Goal: Contribute content: Add original content to the website for others to see

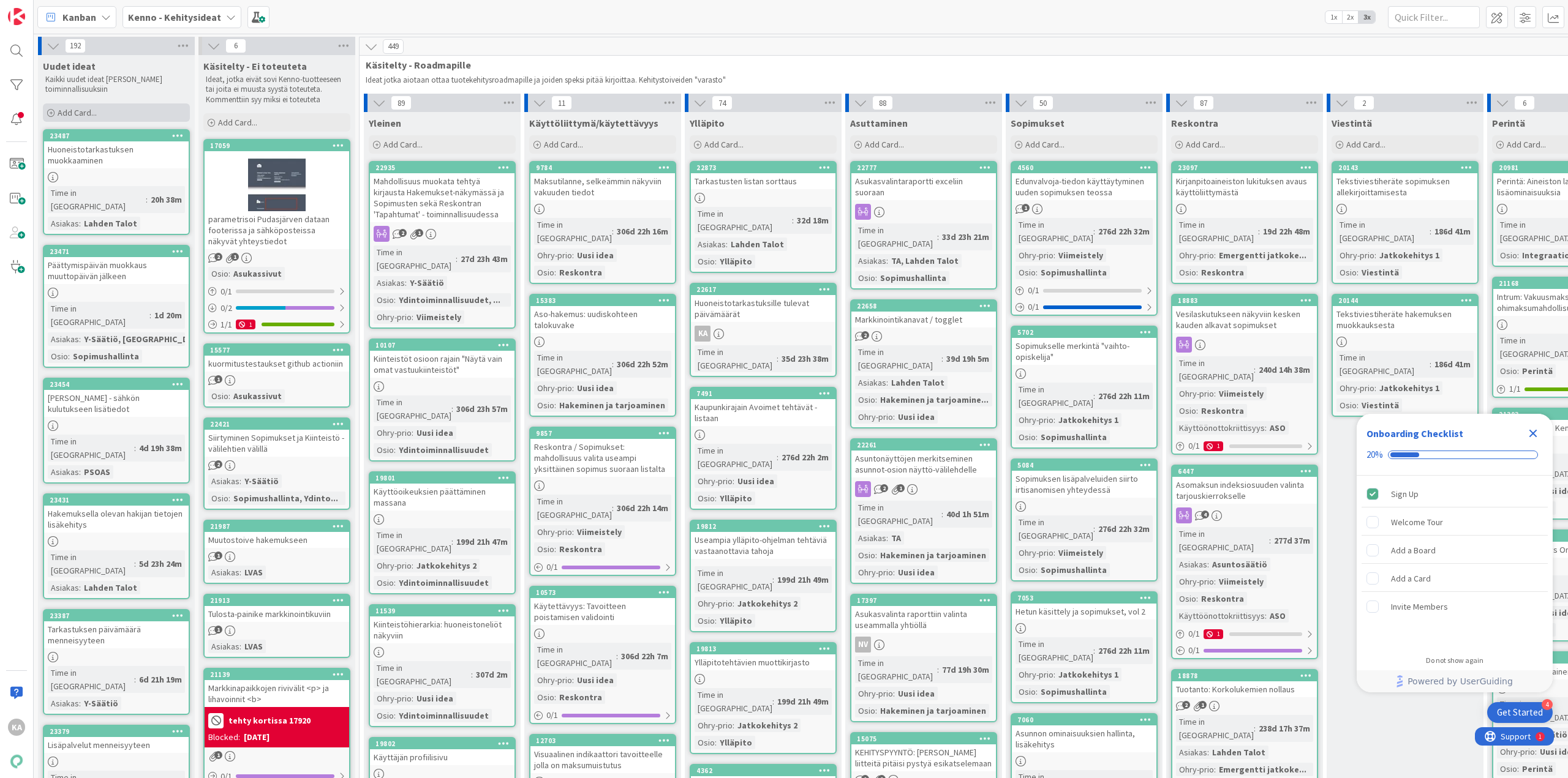
click at [88, 113] on span "Add Card..." at bounding box center [77, 112] width 39 height 11
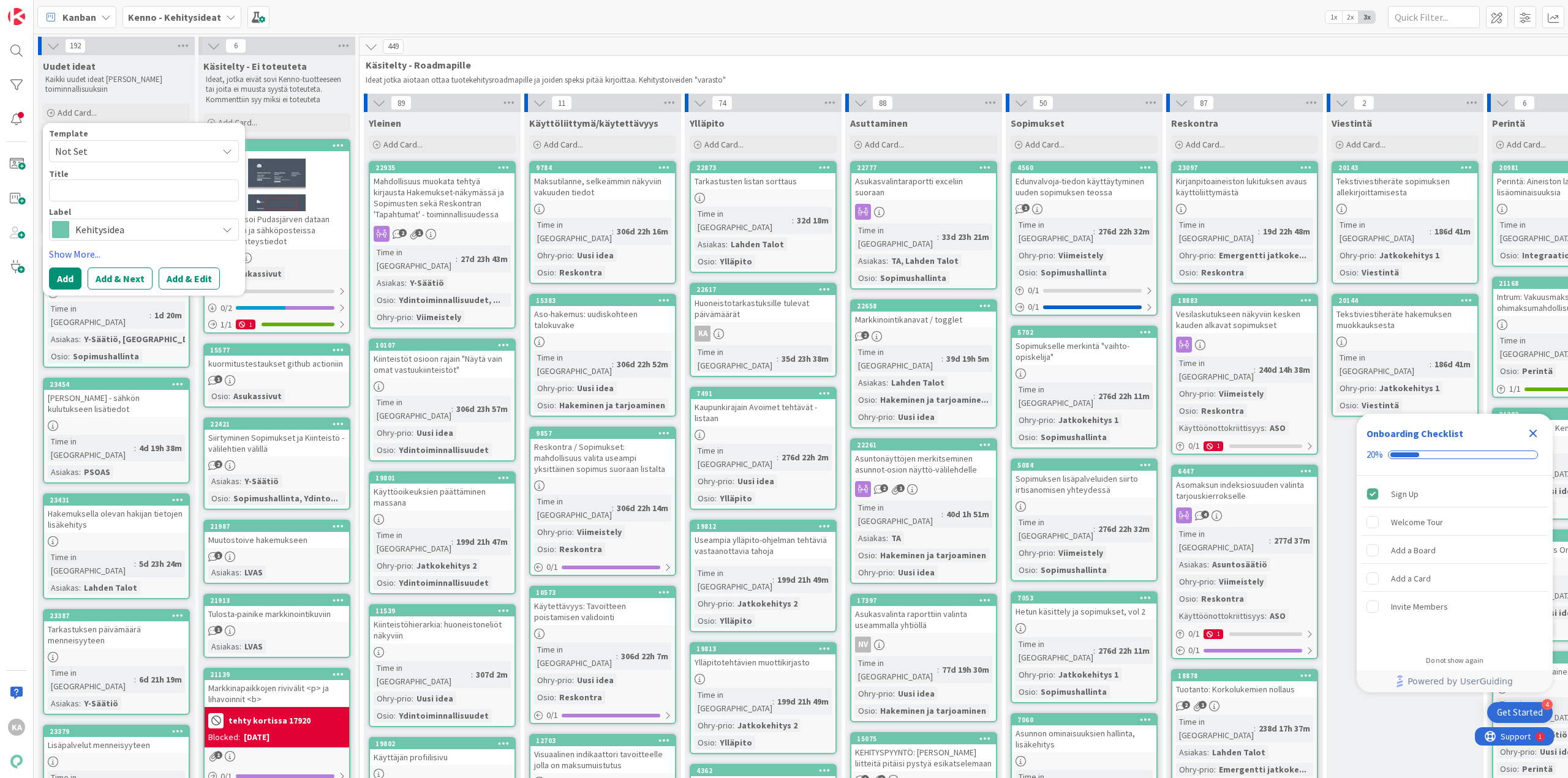
click at [104, 190] on textarea at bounding box center [144, 190] width 190 height 22
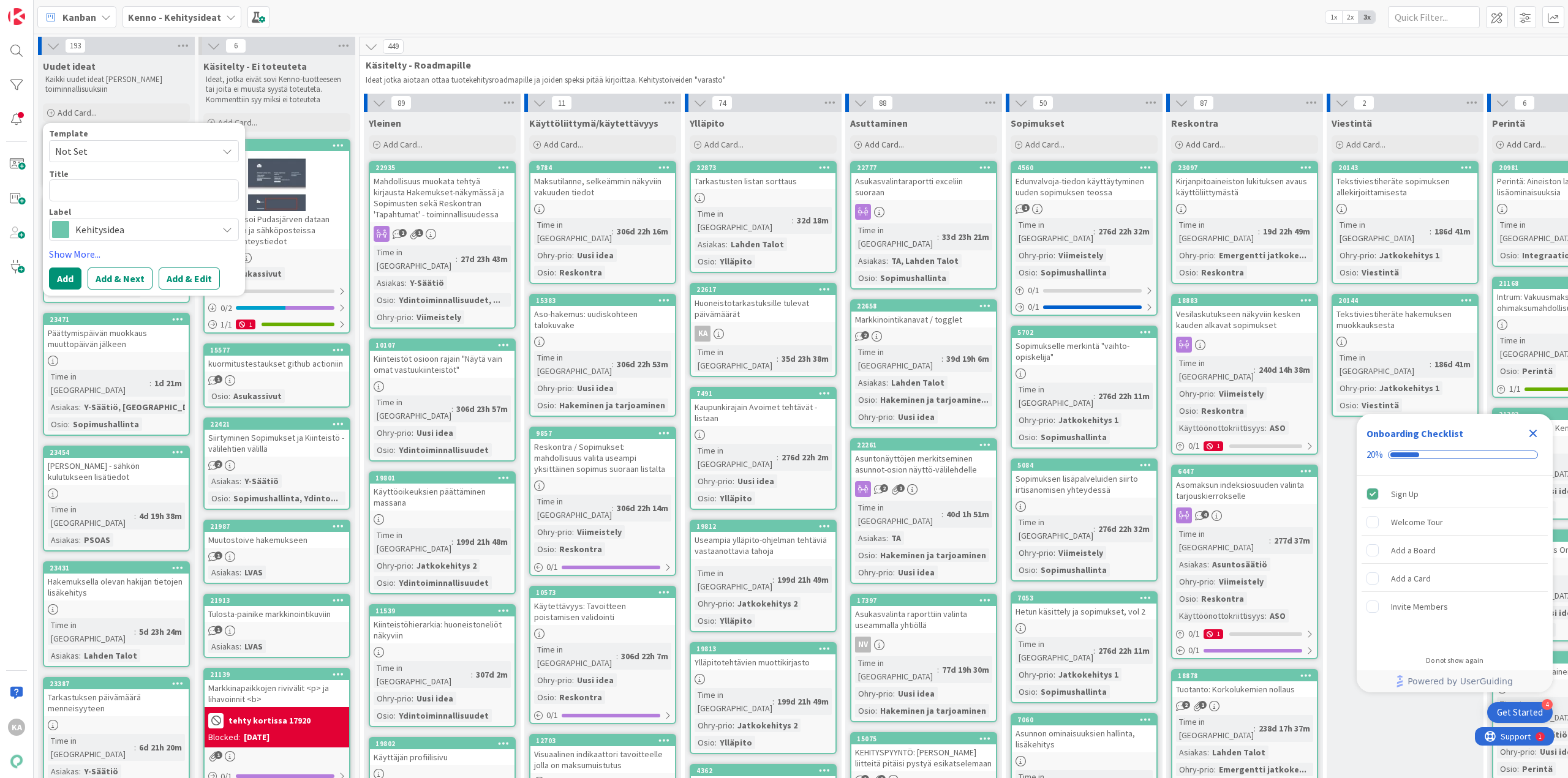
type textarea "x"
type textarea "O"
type textarea "x"
type textarea "[PERSON_NAME]"
type textarea "x"
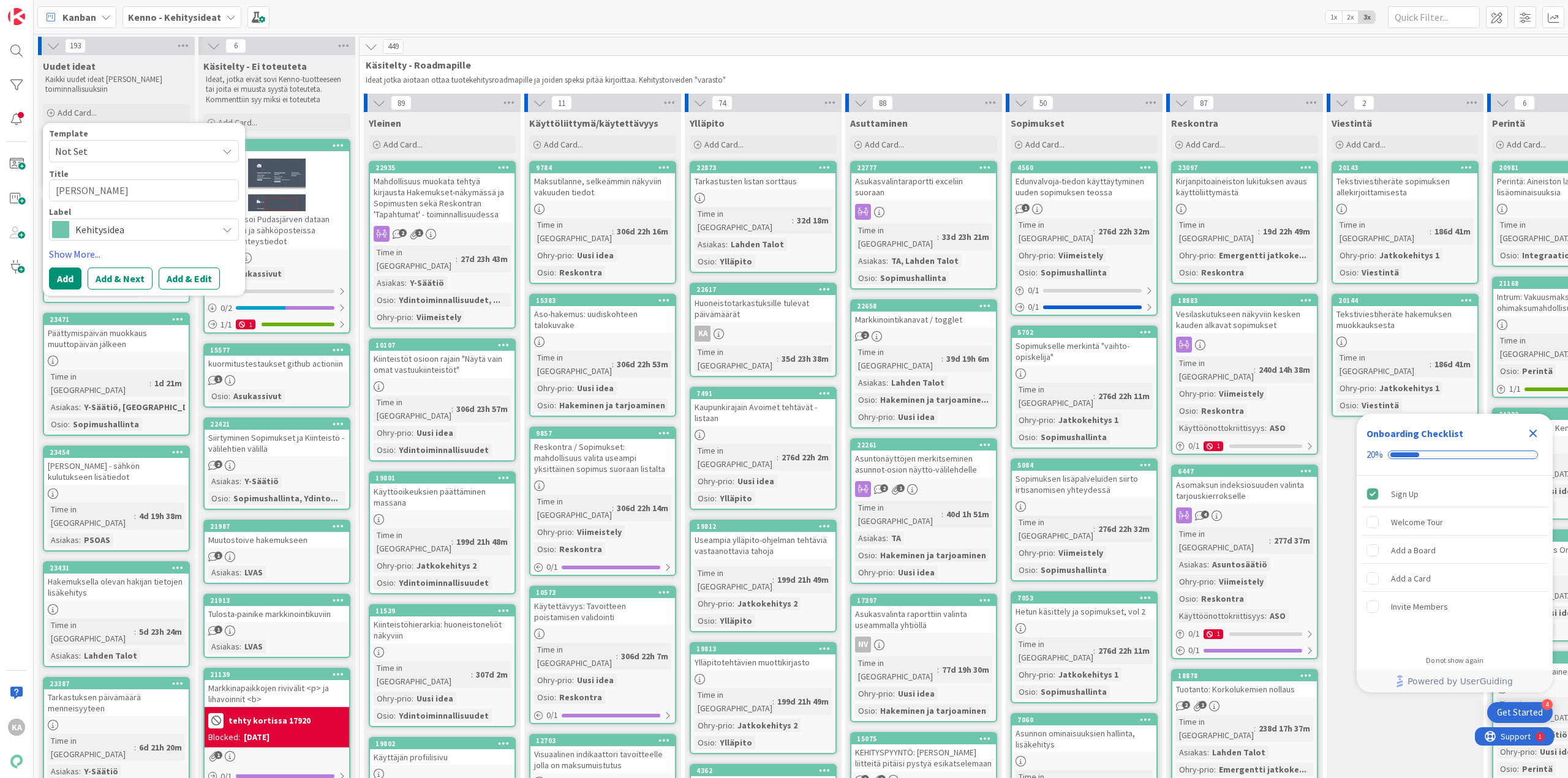
type textarea "Osap"
type textarea "x"
type textarea "Osapu"
type textarea "x"
type textarea "Osapuo"
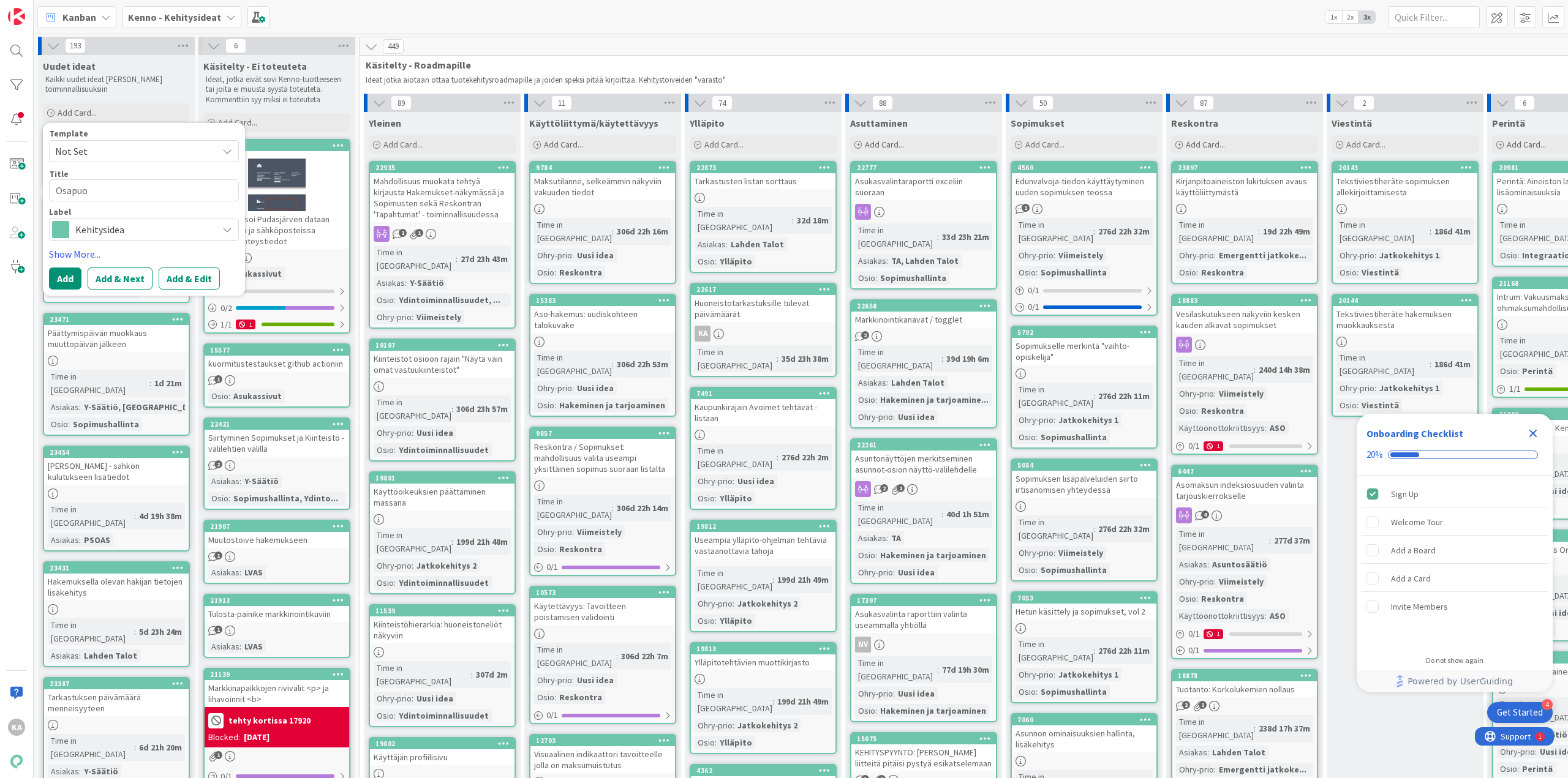
type textarea "x"
type textarea "Osapuol"
type textarea "x"
type textarea "Osapuoli"
type textarea "x"
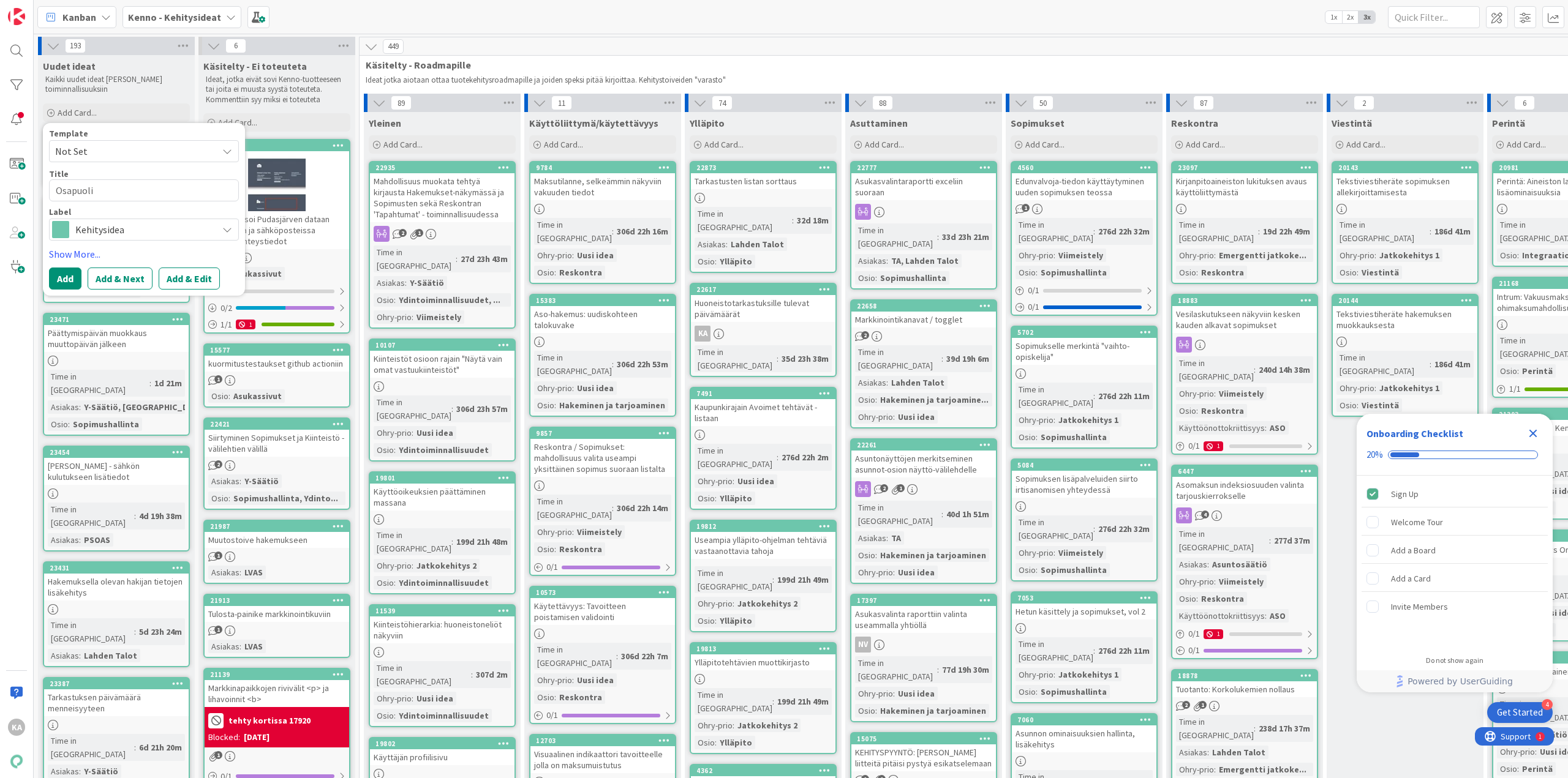
type textarea "Osapuolie"
type textarea "x"
type textarea "Osapuolien"
type textarea "x"
type textarea "Osapuolien k"
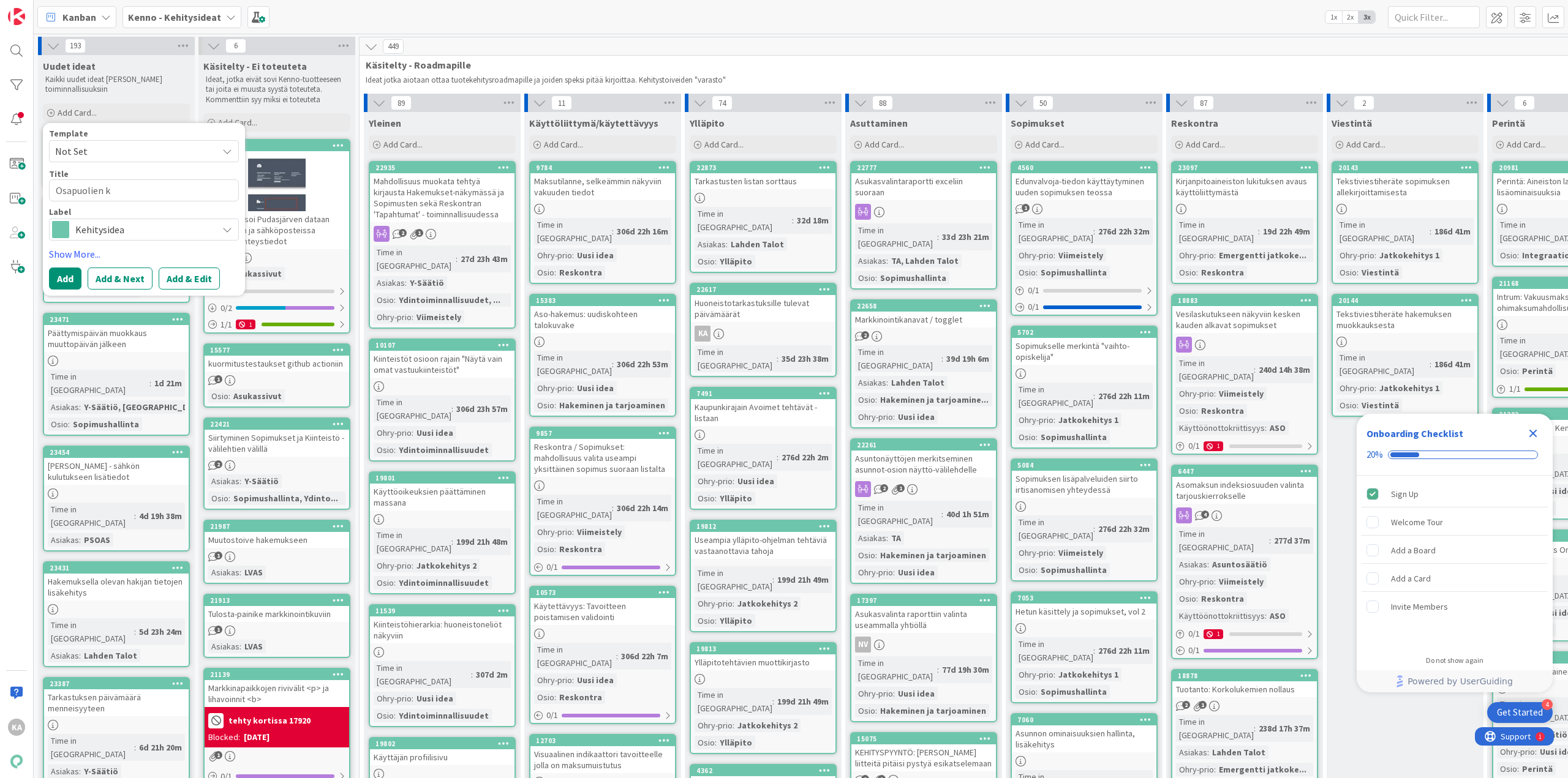
type textarea "x"
type textarea "Osapuolien ki"
type textarea "x"
type textarea "Osapuolien kie"
type textarea "x"
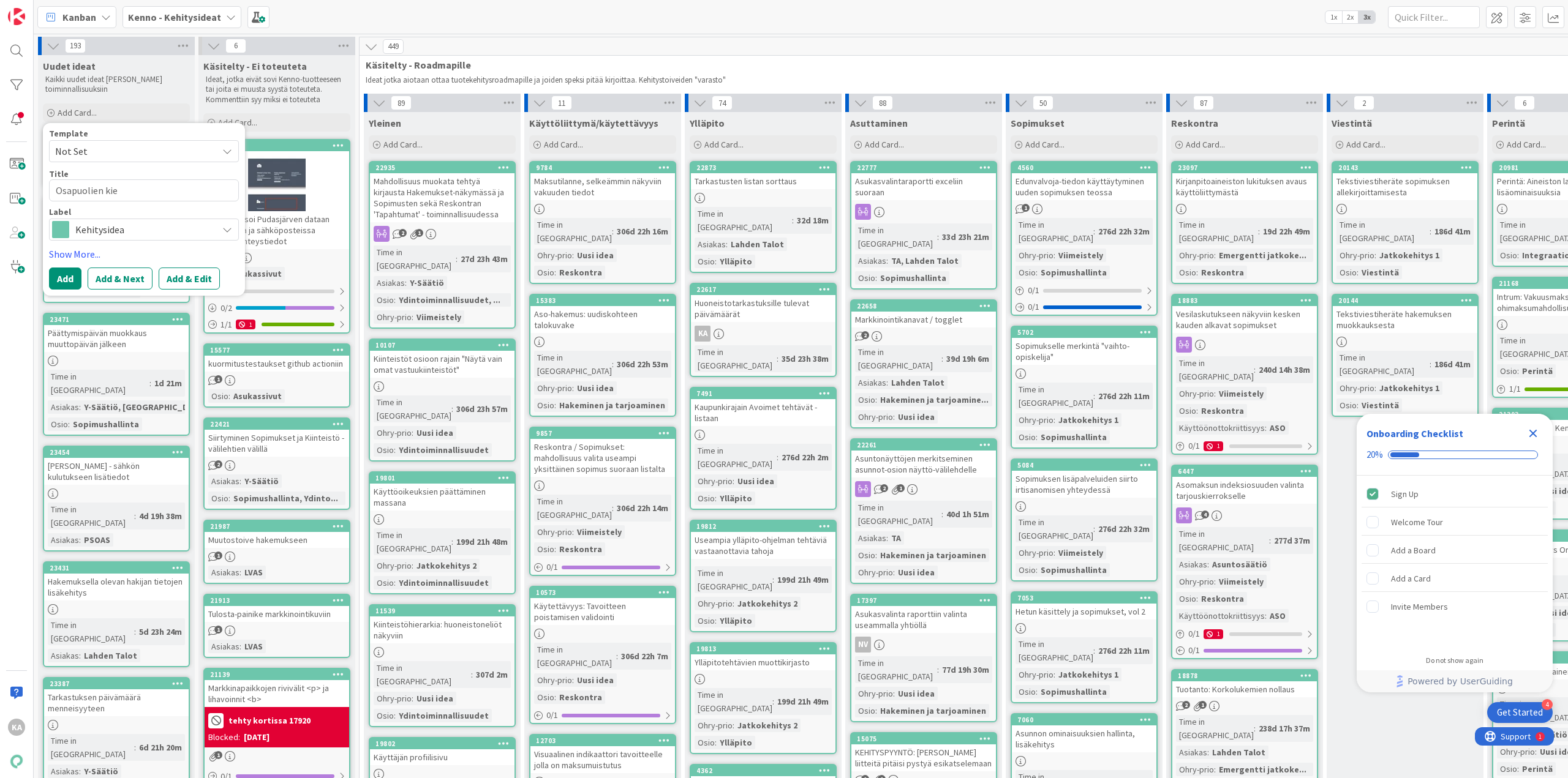
type textarea "Osapuolien kiel"
type textarea "x"
type textarea "Osapuolien kieli"
type textarea "x"
type textarea "Osapuolien kielis"
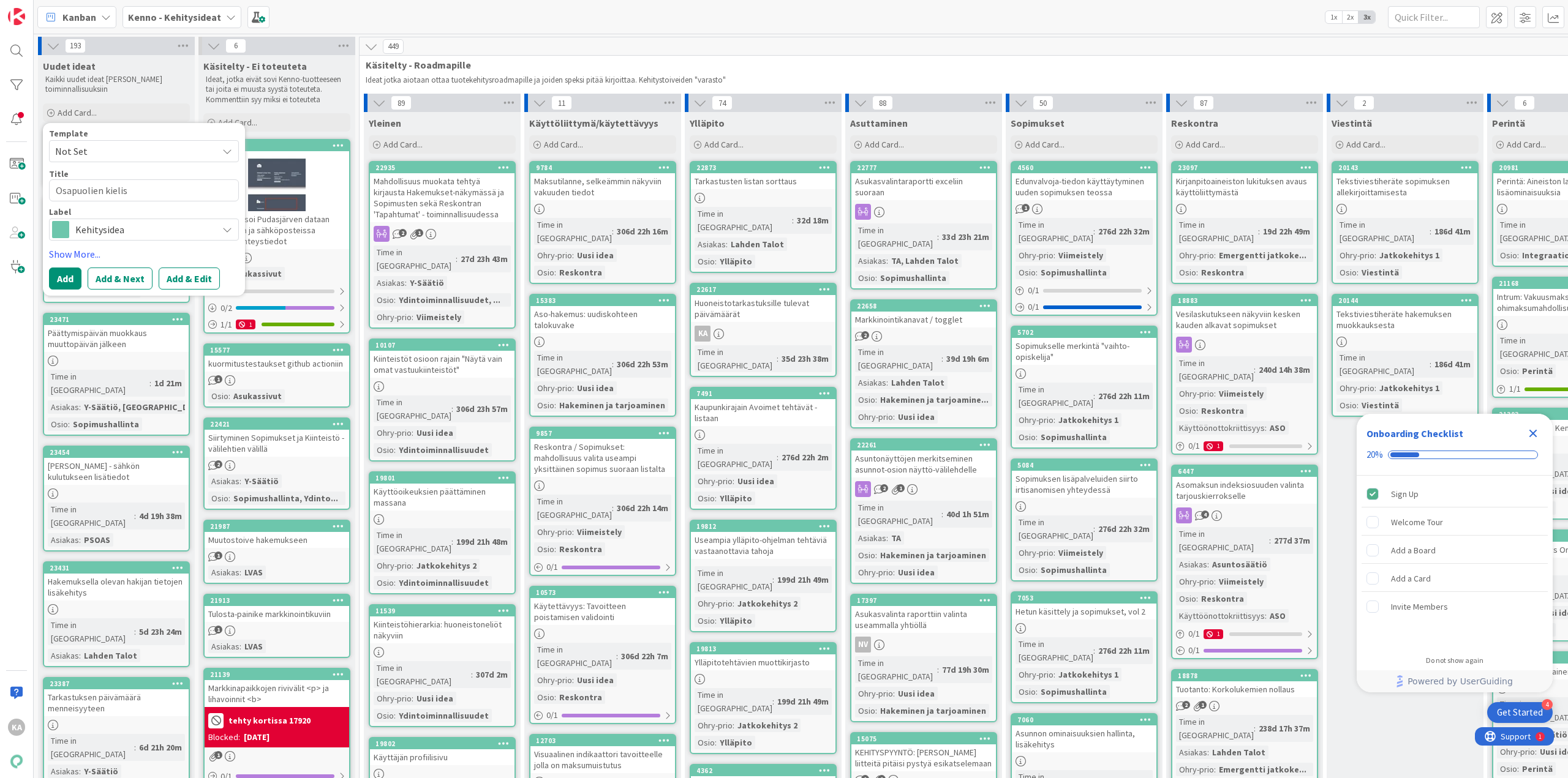
type textarea "x"
type textarea "Osapuolien kielisy"
type textarea "x"
type textarea "Osapuolien kielisyy"
type textarea "x"
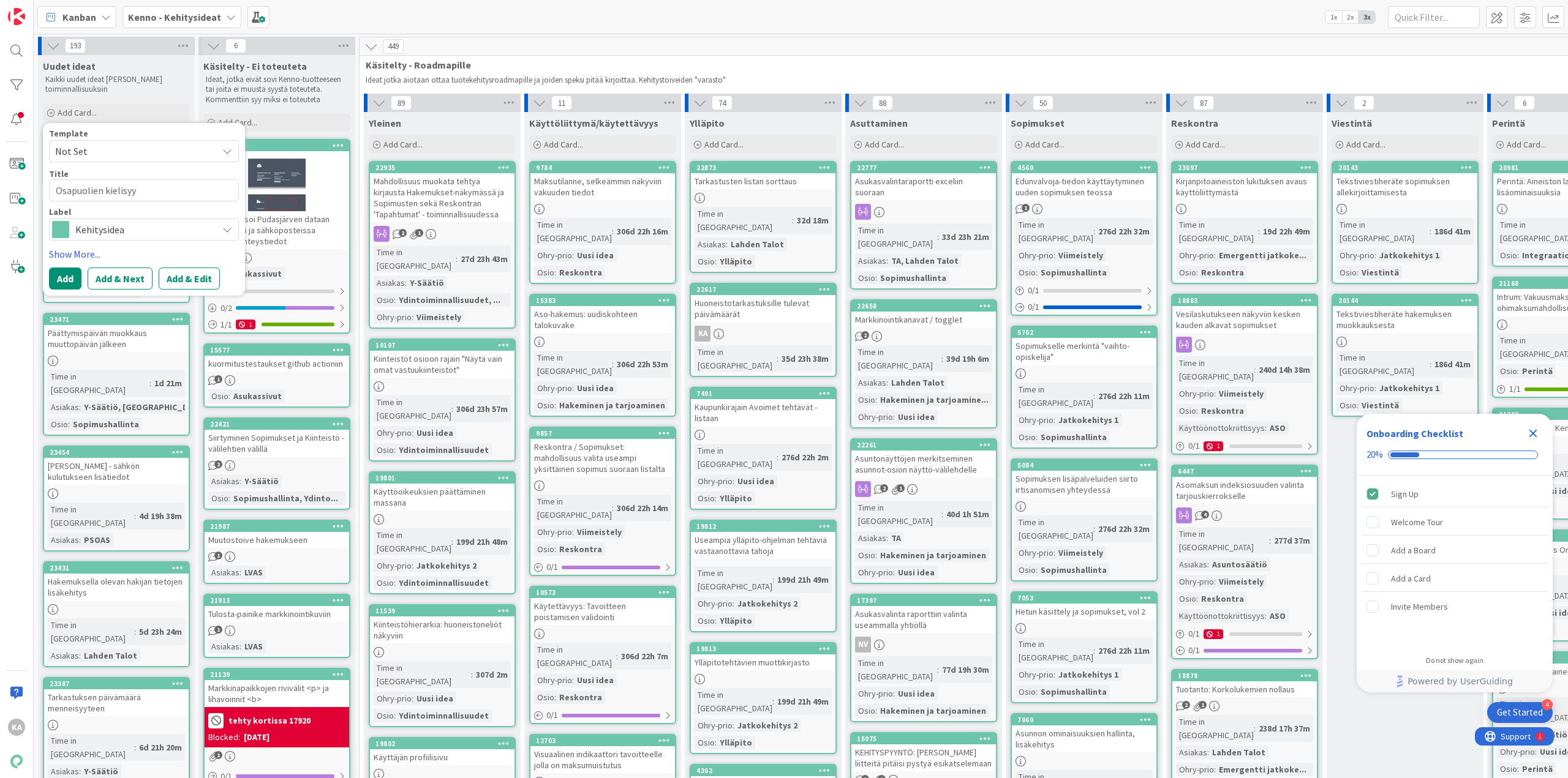
type textarea "Osapuolien kielisyys"
type textarea "x"
type textarea "Osapuolien kielisyys"
type textarea "x"
type textarea "Osapuolien kielisyys K"
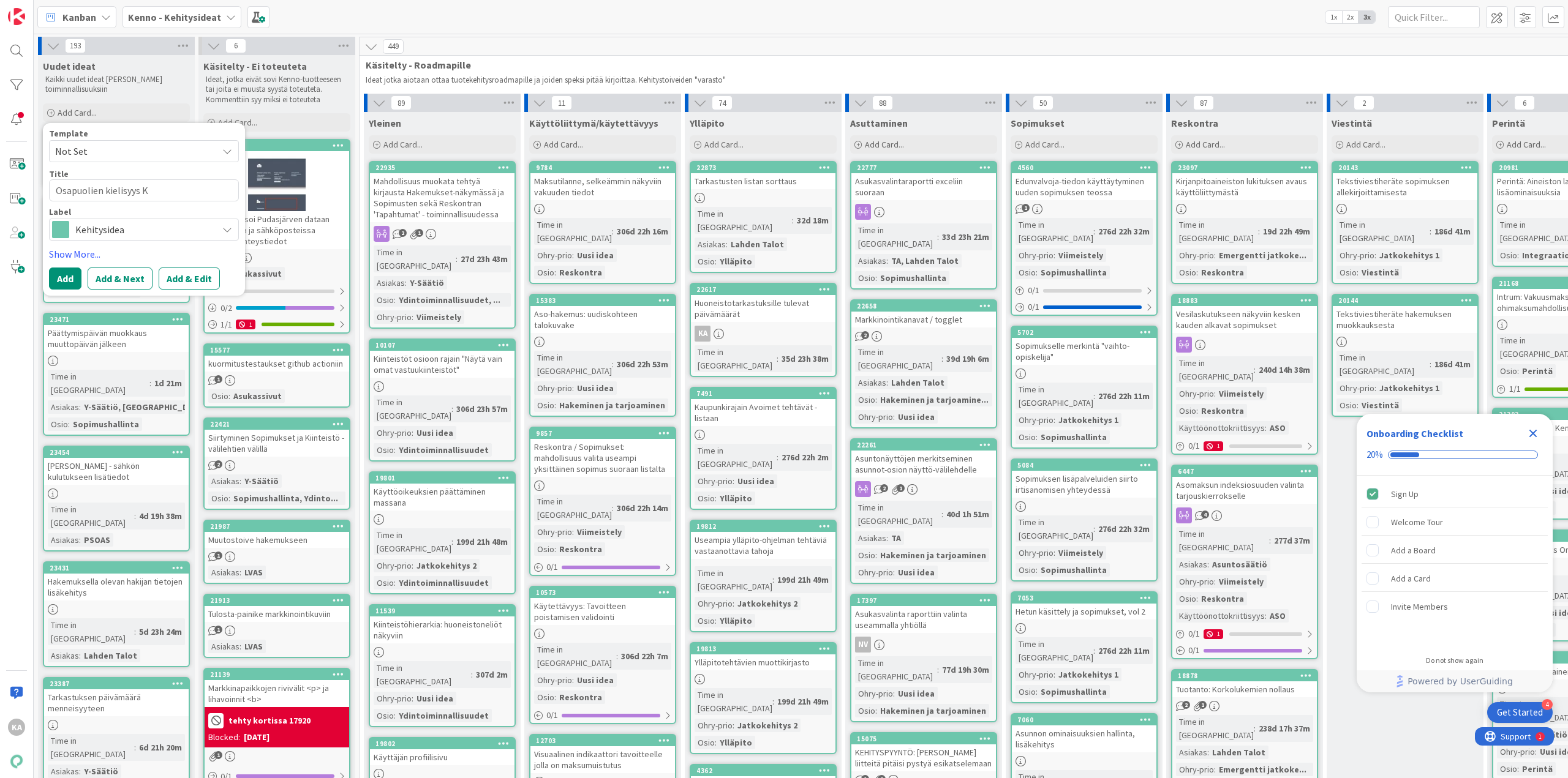
type textarea "x"
type textarea "Osapuolien kielisyys Ke"
type textarea "x"
type textarea "Osapuolien kielisyys Ken"
type textarea "x"
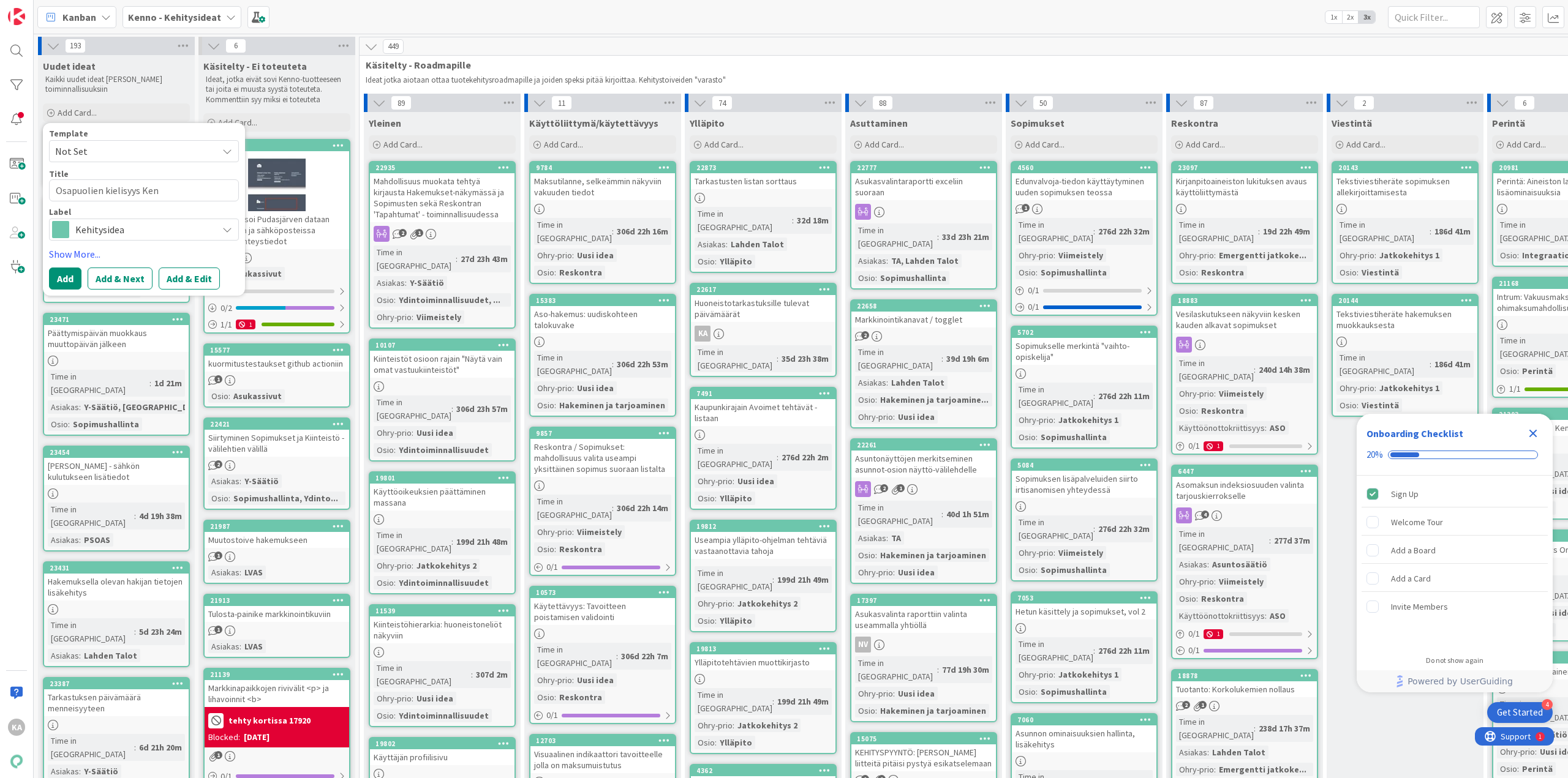
type textarea "Osapuolien kielisyys Kenn"
type textarea "x"
type textarea "Osapuolien kielisyys Ken"
type textarea "x"
type textarea "Osapuolien kielisyys Ke"
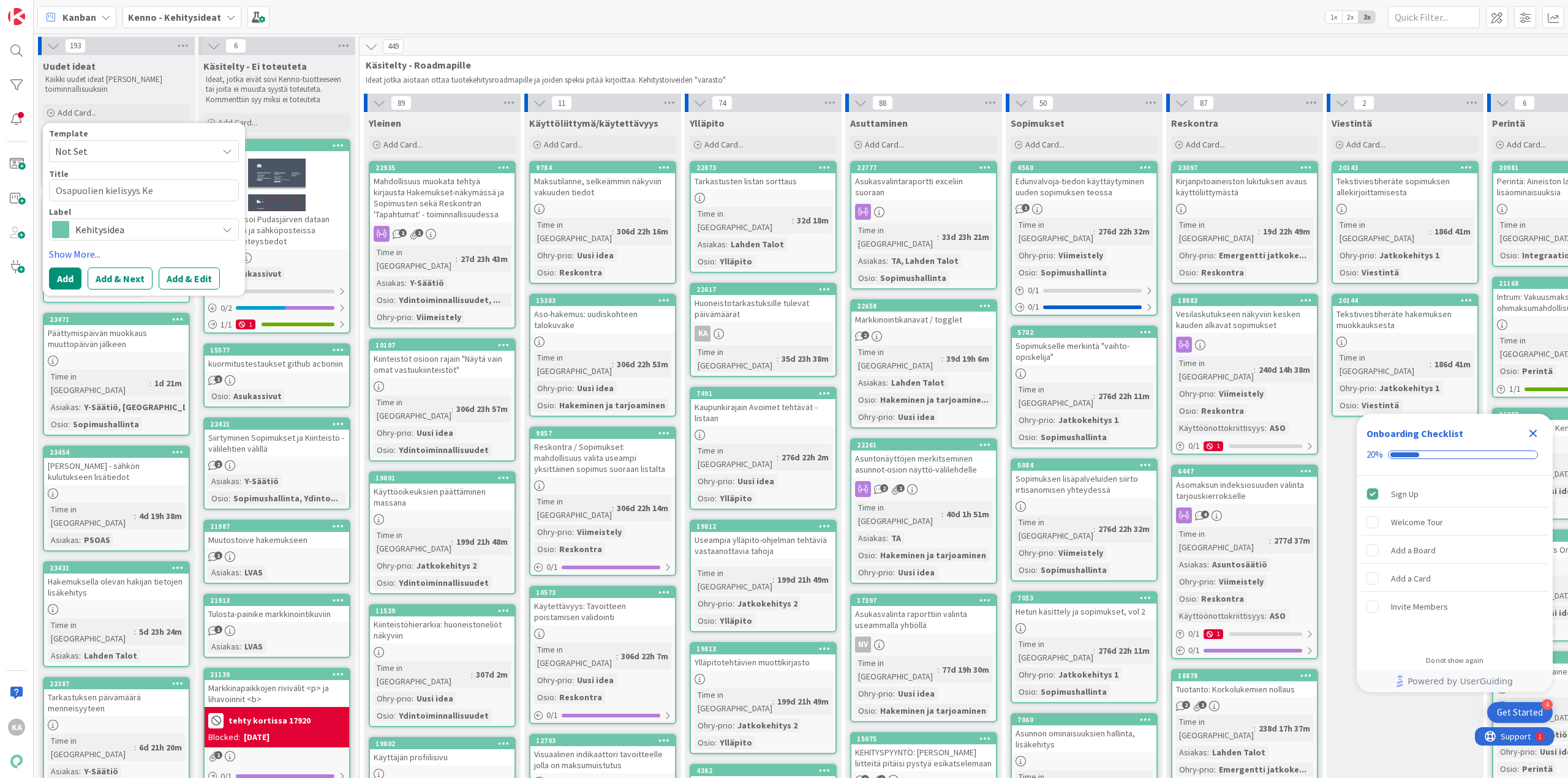
type textarea "x"
type textarea "Osapuolien kielisyys K"
type textarea "x"
type textarea "Osapuolien kielisyys"
type textarea "x"
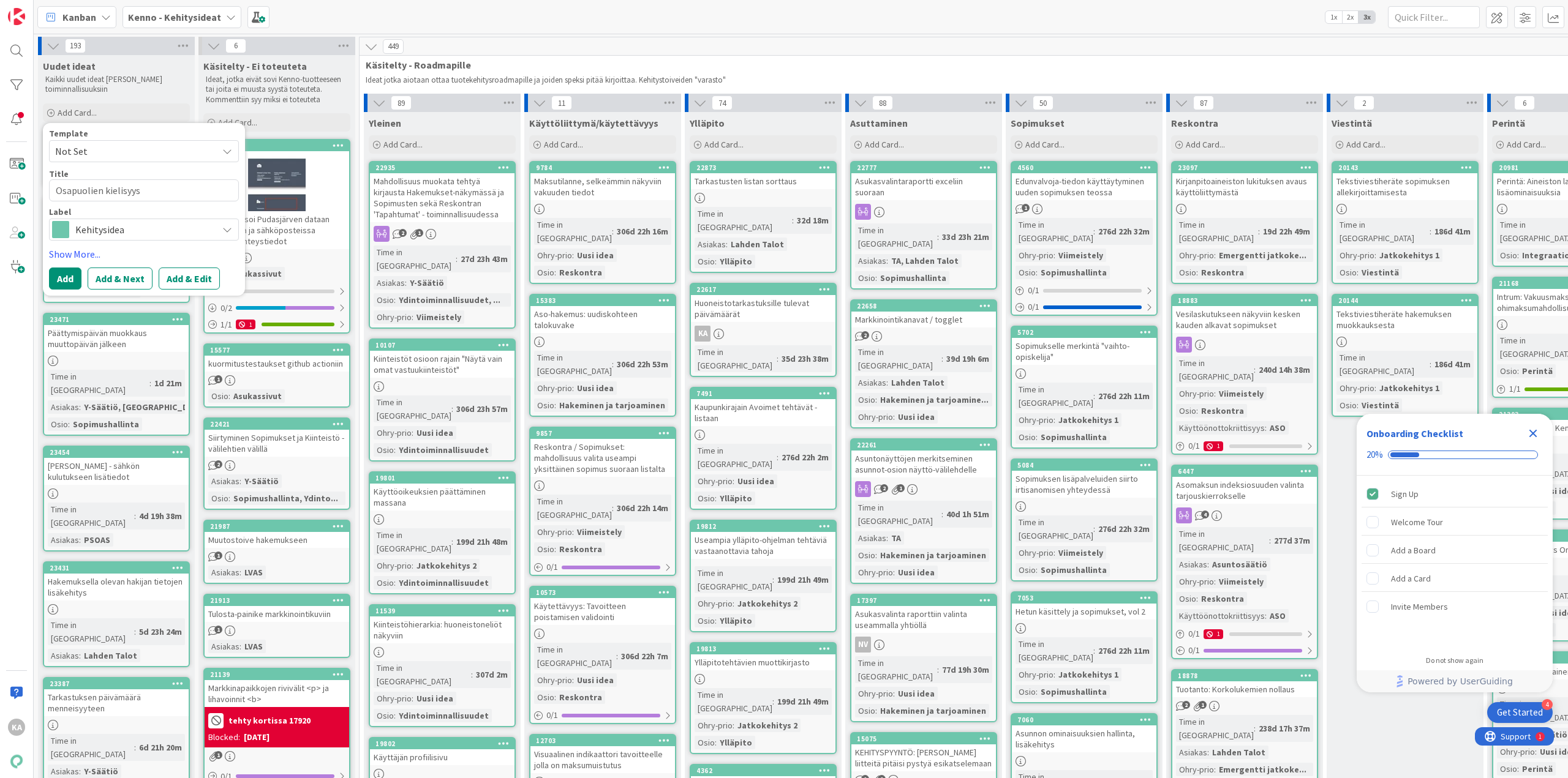
type textarea "Osapuolien kielisyys"
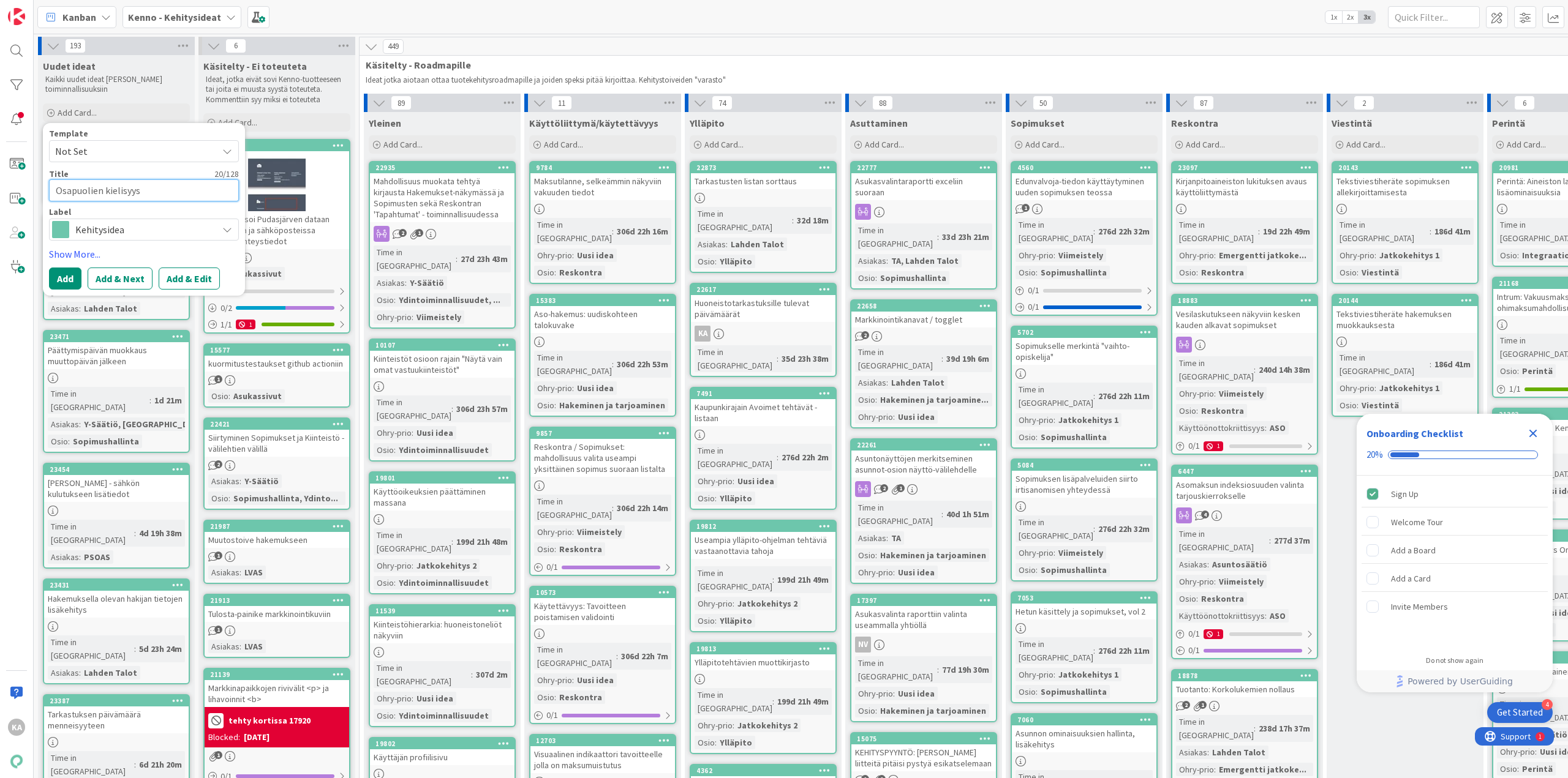
drag, startPoint x: 147, startPoint y: 192, endPoint x: 33, endPoint y: 191, distance: 114.0
type textarea "x"
type textarea "O"
type textarea "x"
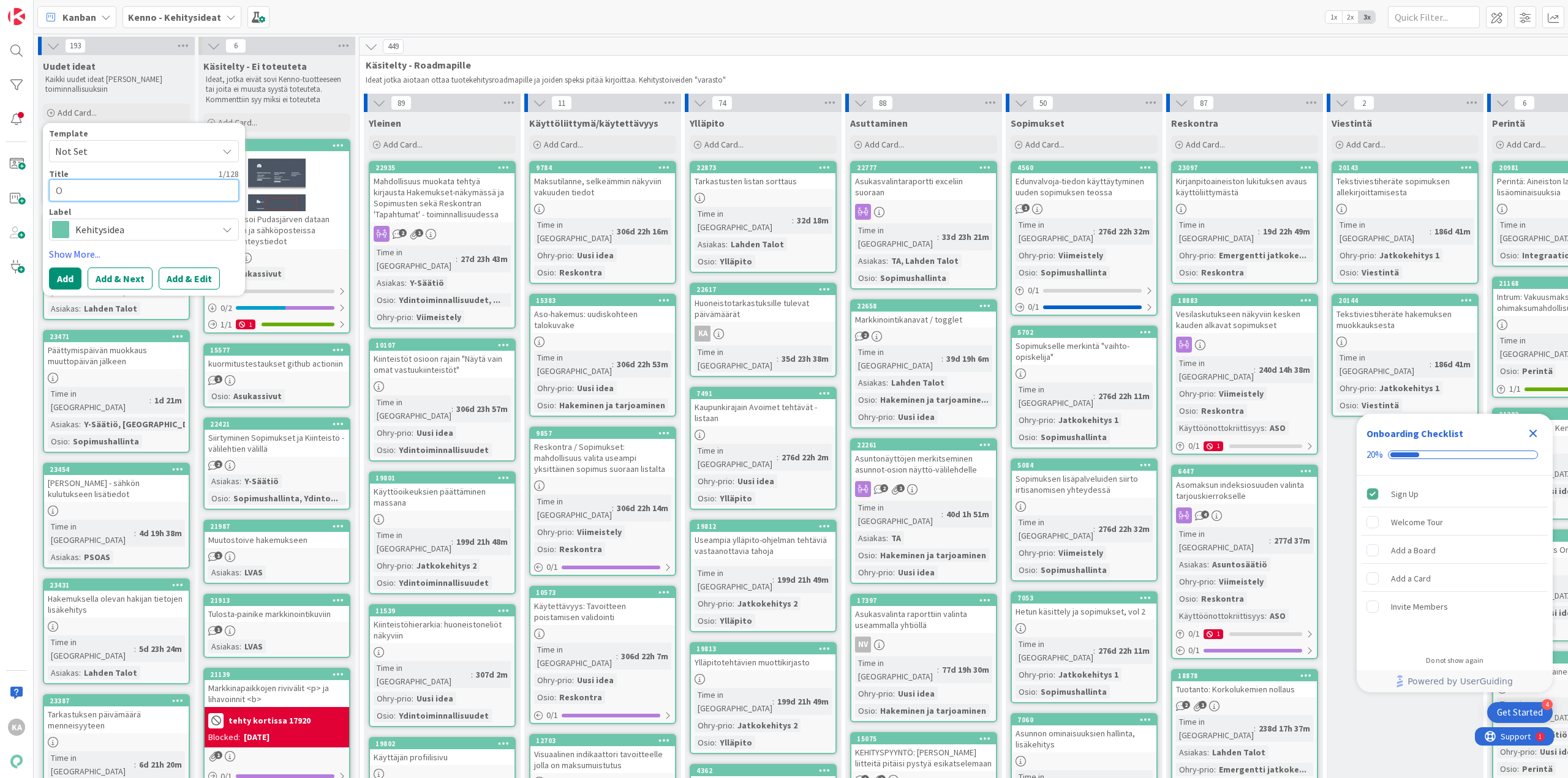
type textarea "Os"
type textarea "x"
type textarea "Osap"
type textarea "x"
type textarea "Osapu"
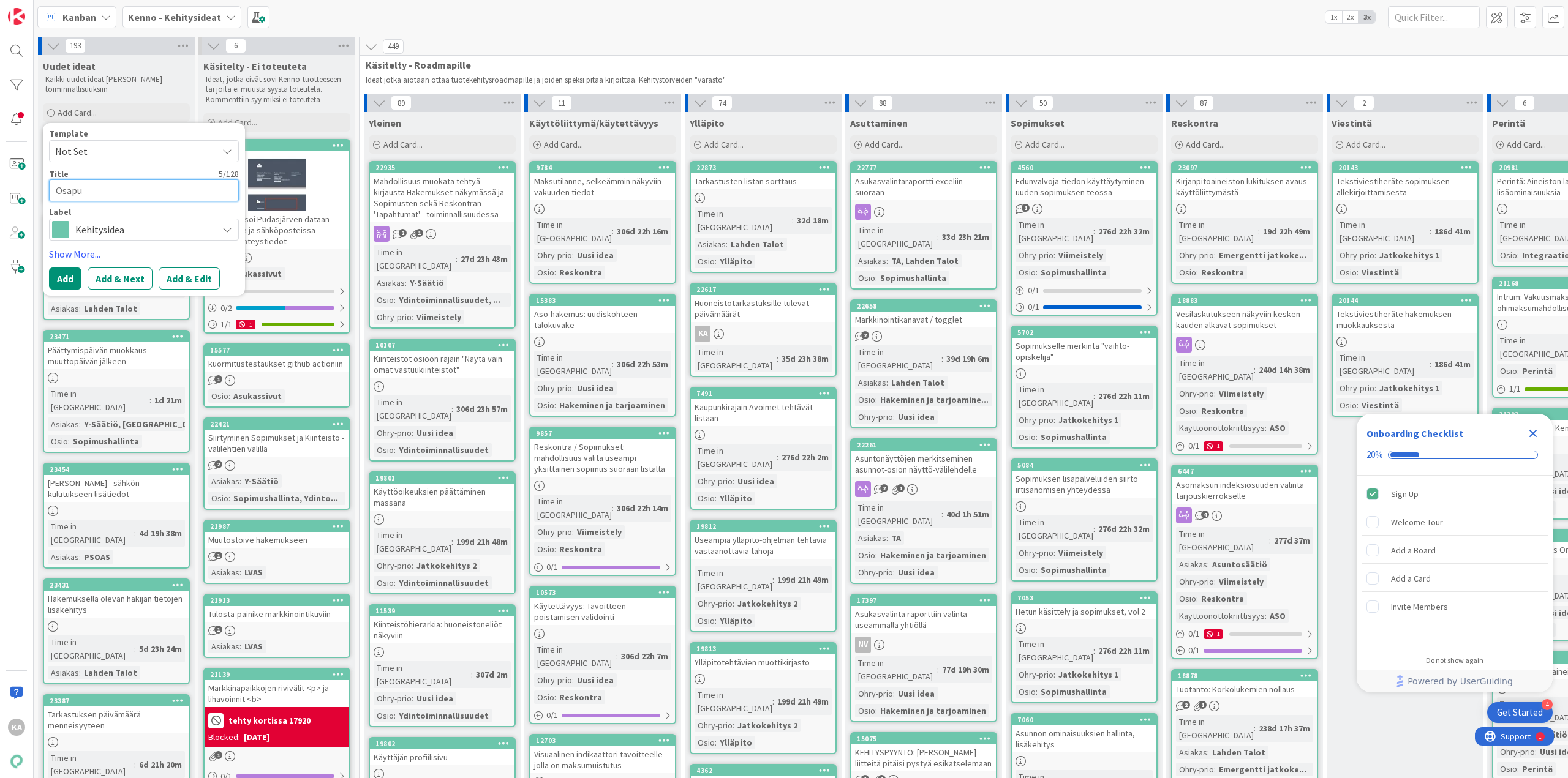
type textarea "x"
type textarea "Osapuo"
type textarea "x"
type textarea "Osapuol"
type textarea "x"
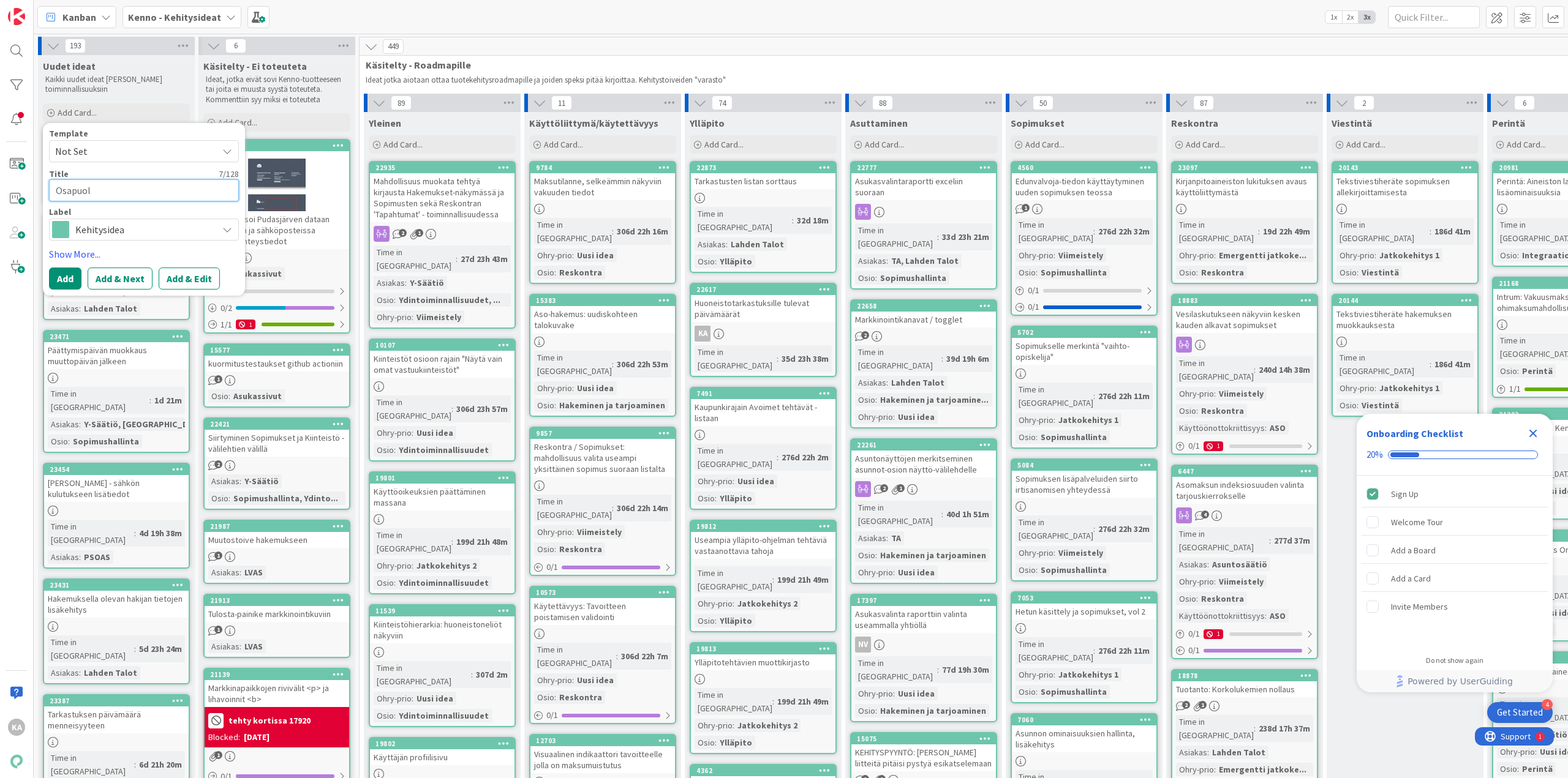
type textarea "Osapuole"
type textarea "x"
type textarea "Osapuolen"
type textarea "x"
type textarea "Osapuolen"
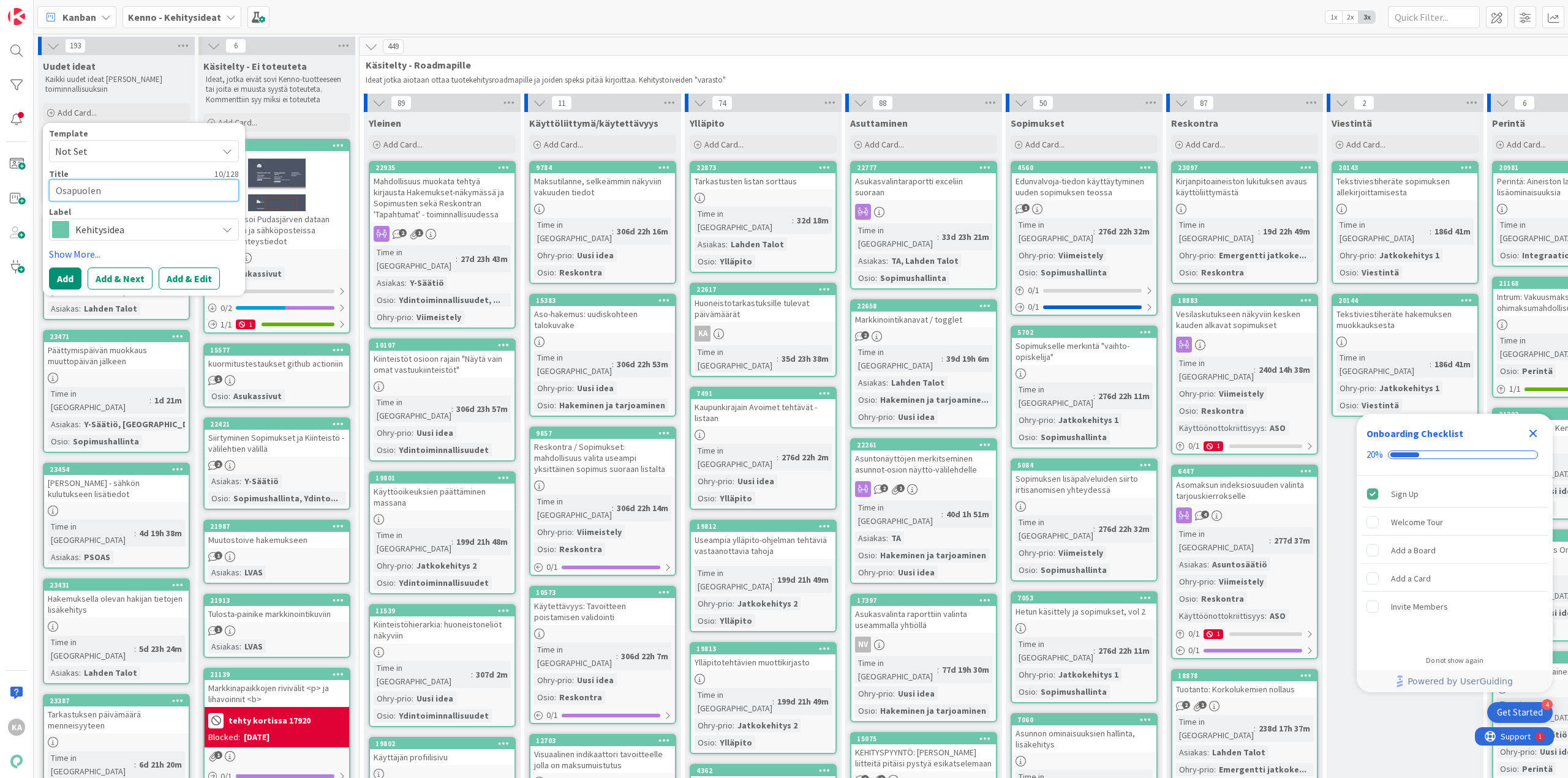
type textarea "x"
type textarea "Osapuolen k"
type textarea "x"
type textarea "Osapuolen kie"
type textarea "x"
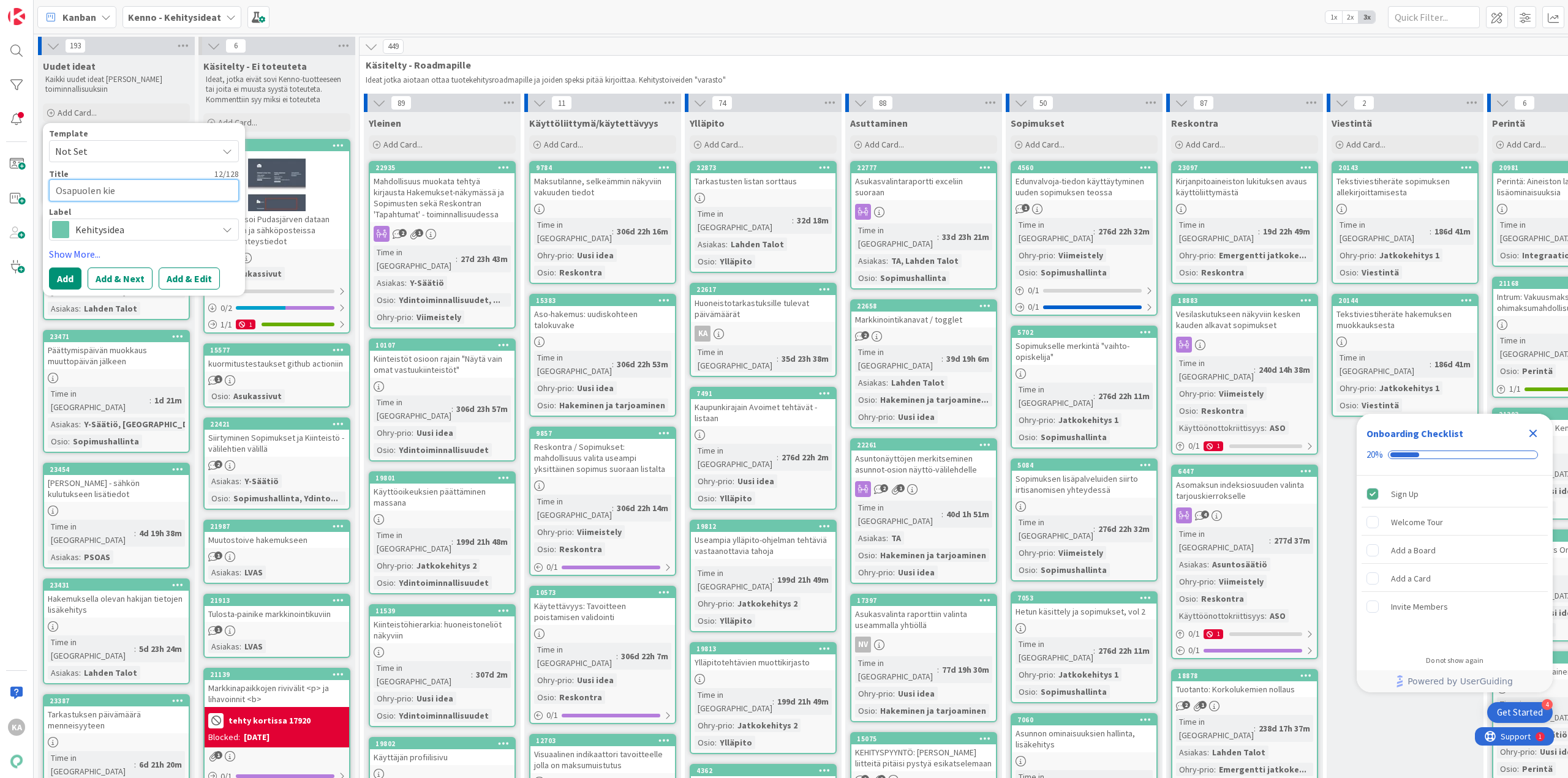
type textarea "Osapuolen kiel"
type textarea "x"
type textarea "Osapuolen kieli"
type textarea "x"
type textarea "Osapuolen kielis"
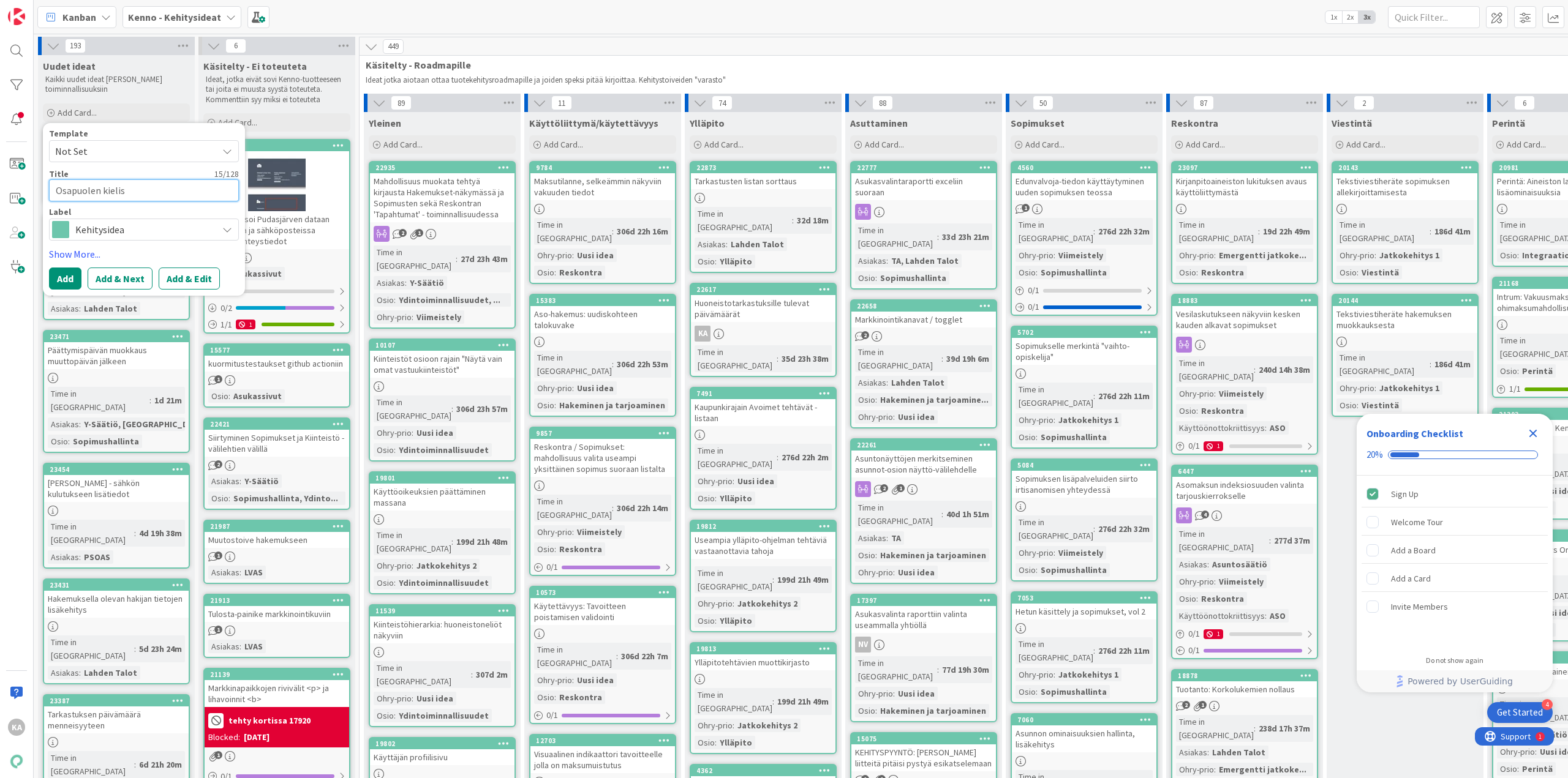
type textarea "x"
type textarea "Osapuolen kielisy"
type textarea "x"
type textarea "Osapuolen kielisyy"
type textarea "x"
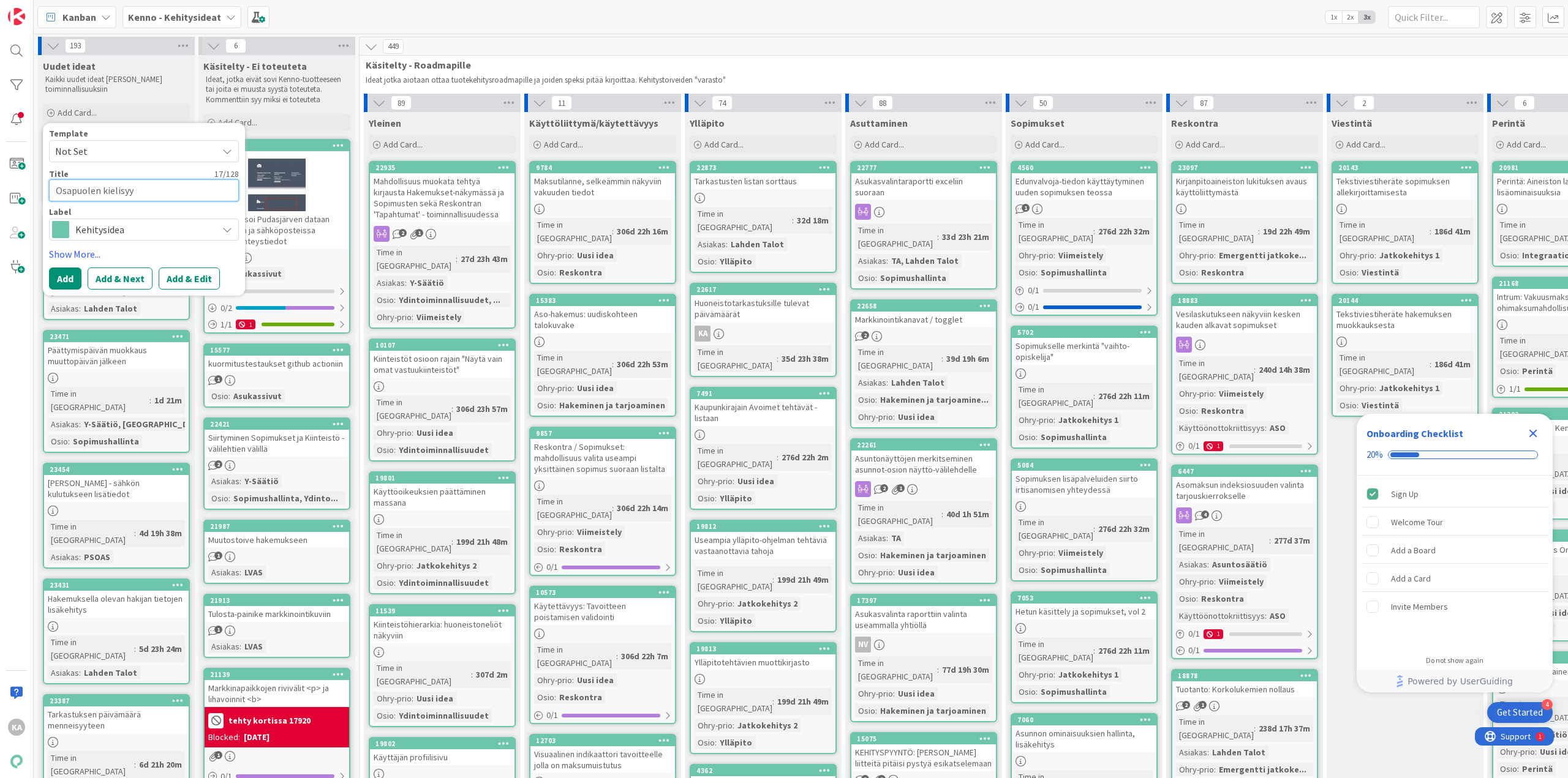
type textarea "Osapuolen kielisyys"
click at [99, 189] on textarea "Osapuolen kielisyys" at bounding box center [144, 190] width 190 height 22
drag, startPoint x: 150, startPoint y: 190, endPoint x: 92, endPoint y: 194, distance: 58.1
click at [92, 194] on textarea "Osapuolen kielisyys" at bounding box center [144, 190] width 190 height 22
type textarea "x"
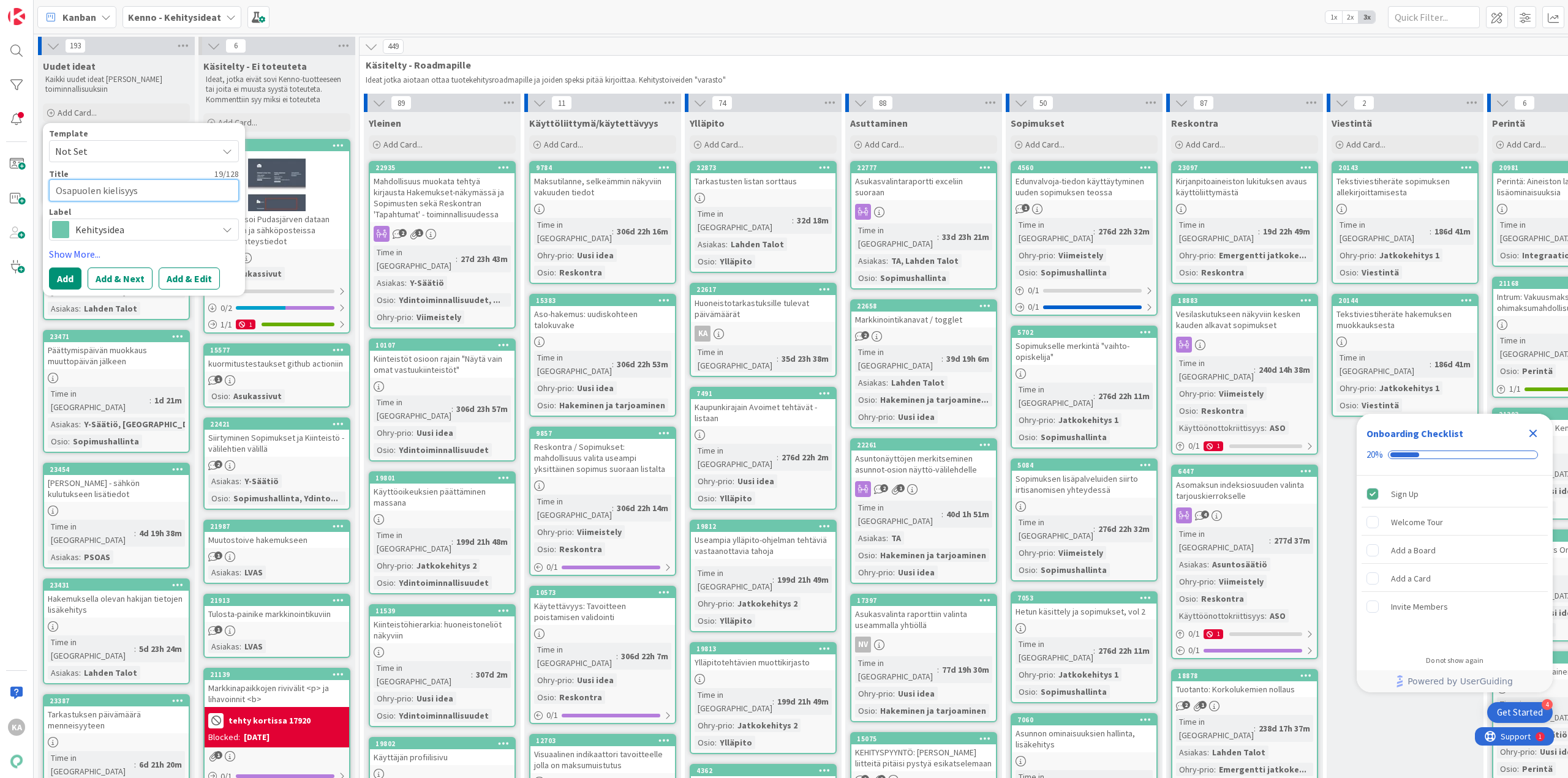
type textarea "Osapuoli"
type textarea "x"
type textarea "Osapuolil"
type textarea "x"
type textarea "Osapuolill"
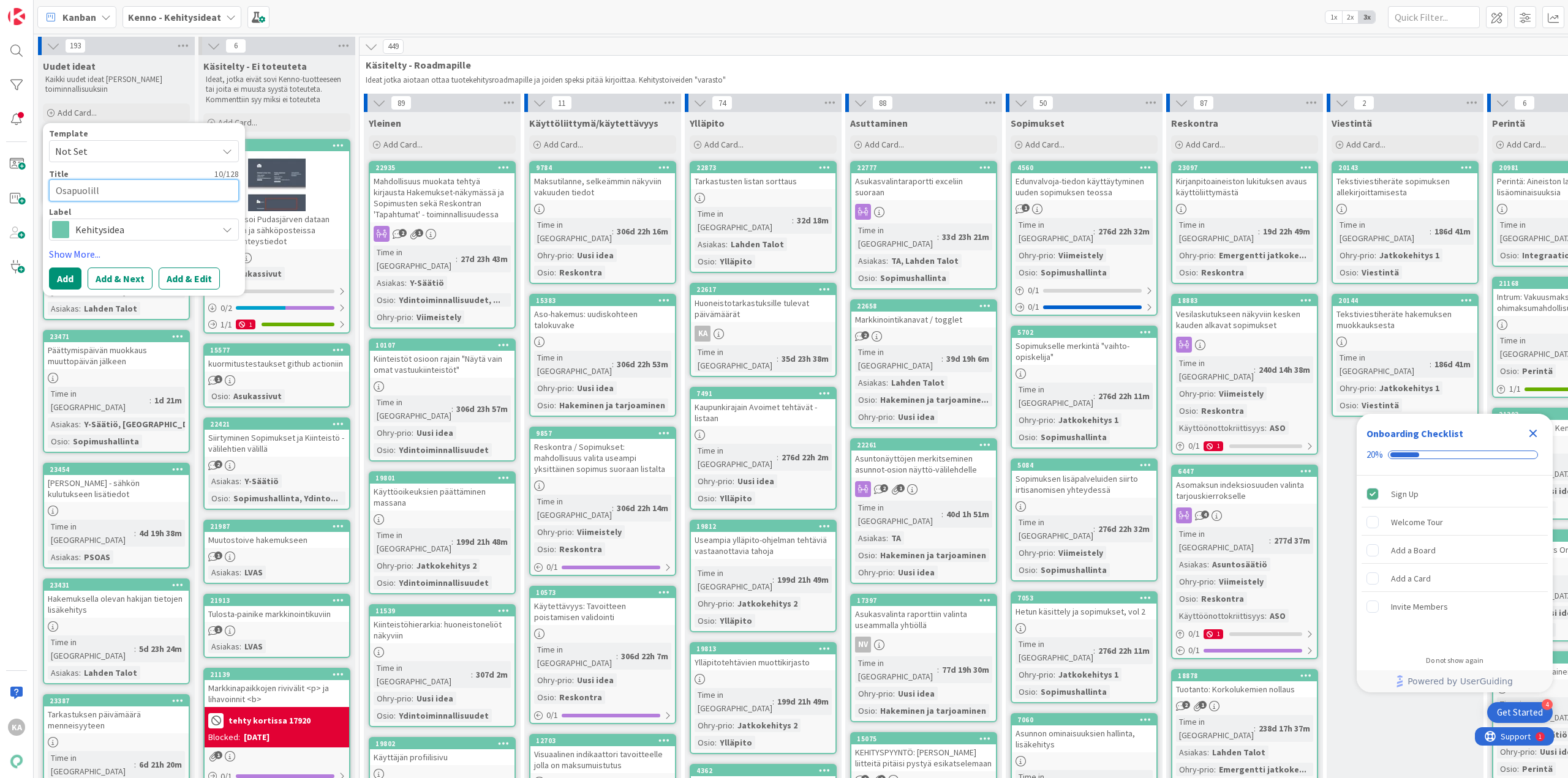
type textarea "x"
type textarea "Osapuolilla"
type textarea "x"
type textarea "Osapuolilla"
type textarea "x"
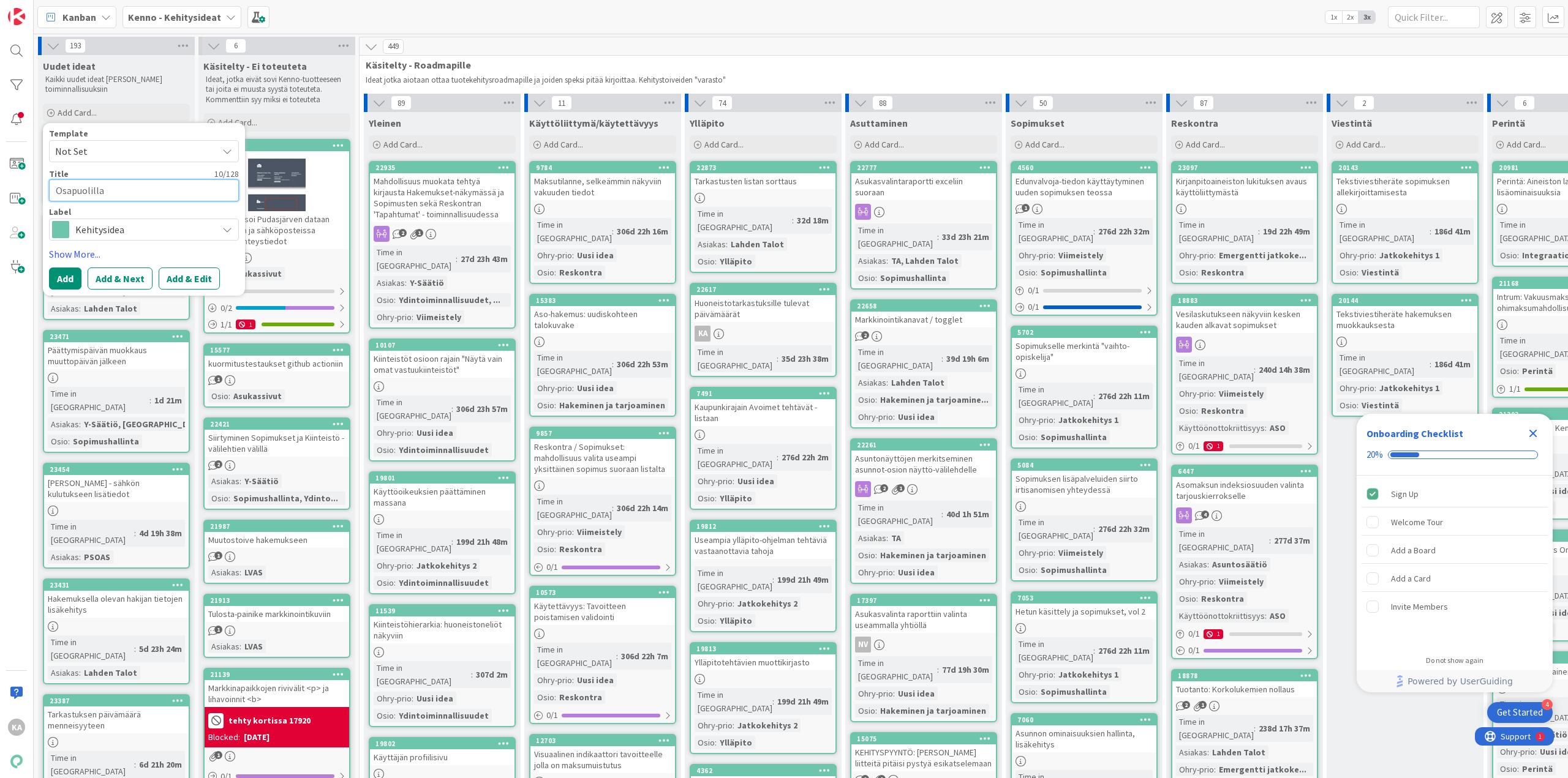
type textarea "Osapuolilla v"
type textarea "x"
type textarea "Osapuolilla vo"
type textarea "x"
type textarea "Osapuolilla voi"
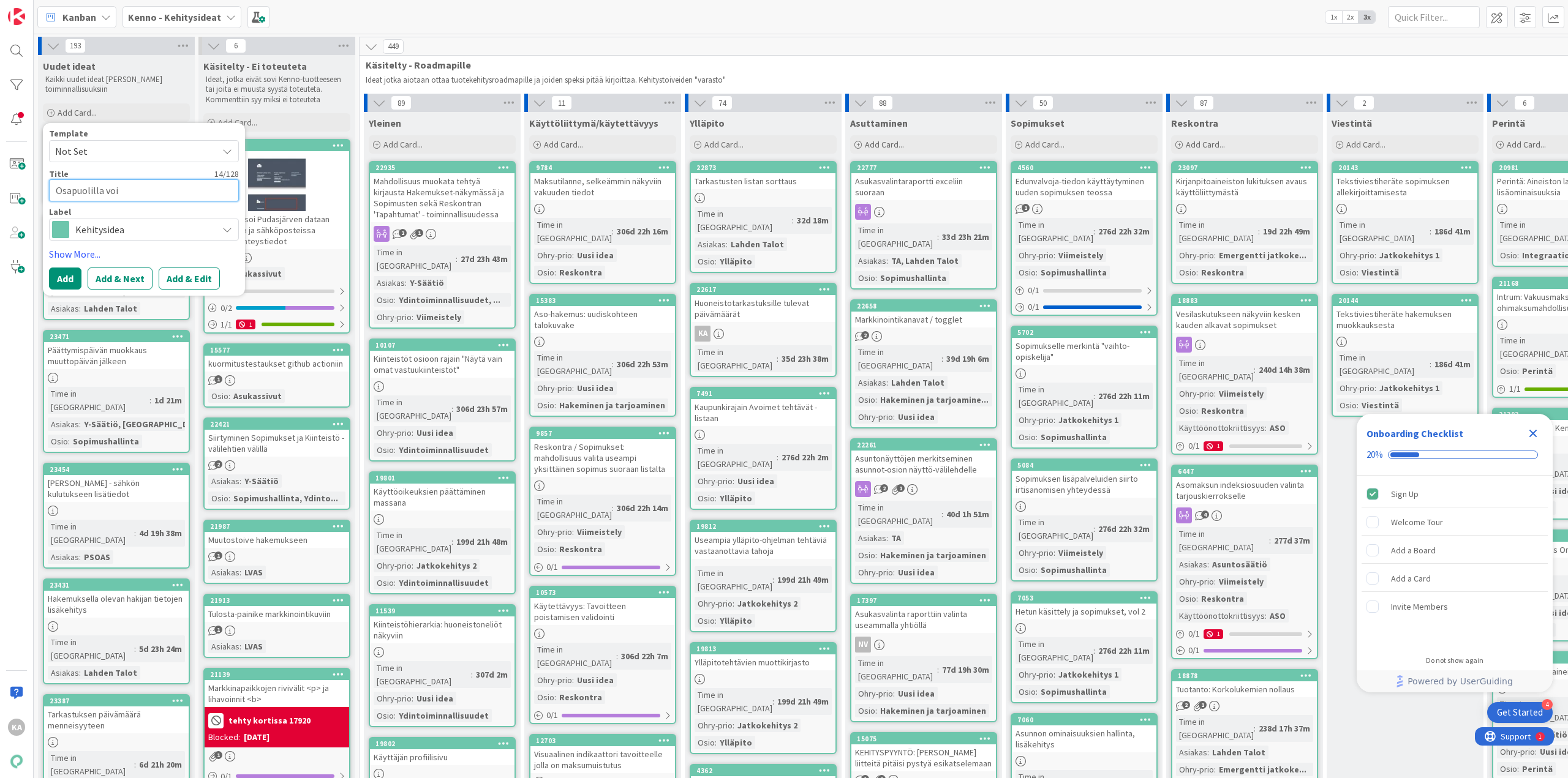
type textarea "x"
type textarea "Osapuolilla voi"
type textarea "x"
type textarea "Osapuolilla voi o"
type textarea "x"
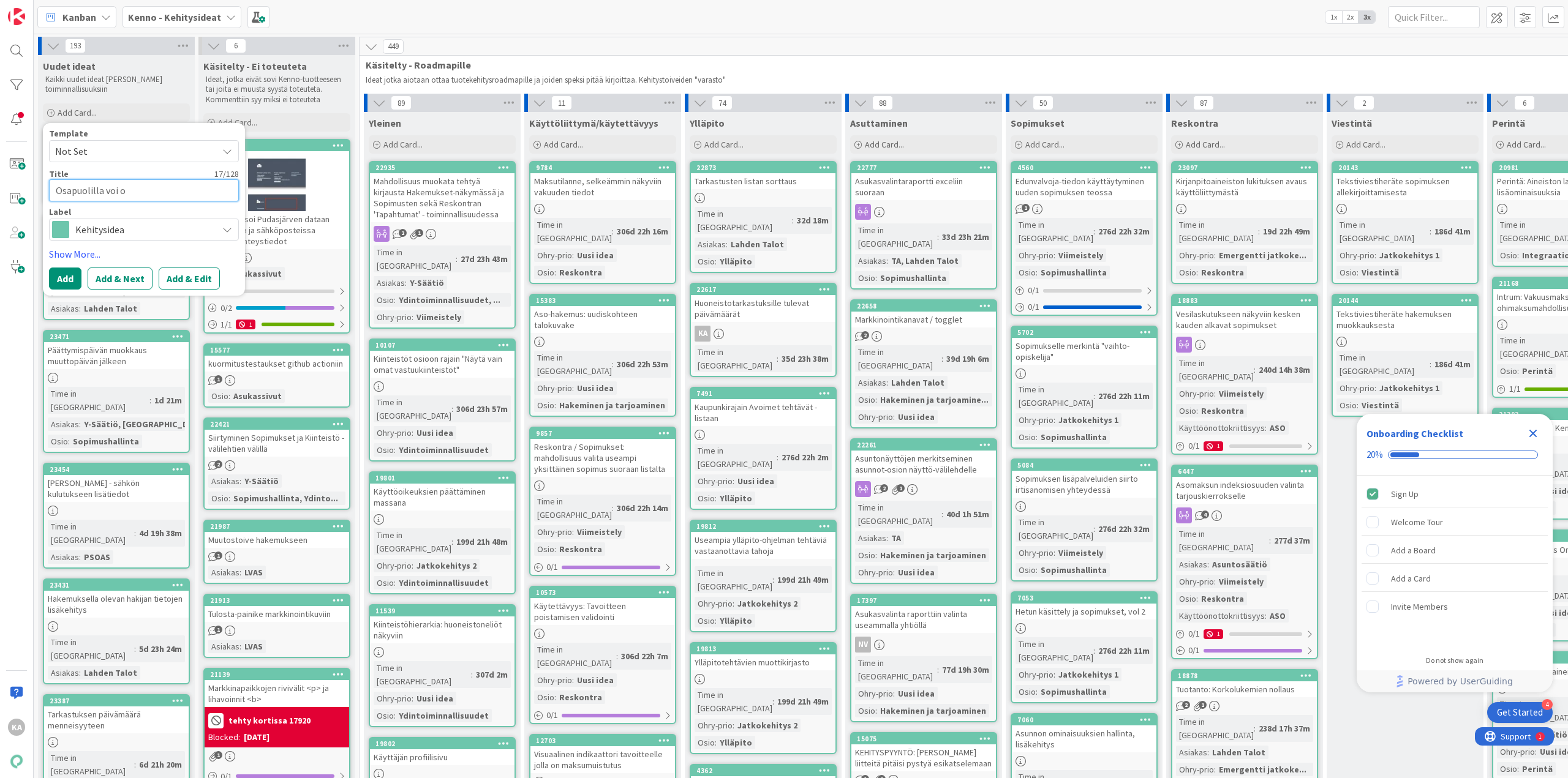
type textarea "Osapuolilla voi"
type textarea "x"
type textarea "Osapuolilla voi"
type textarea "x"
type textarea "Osapuolilla vo"
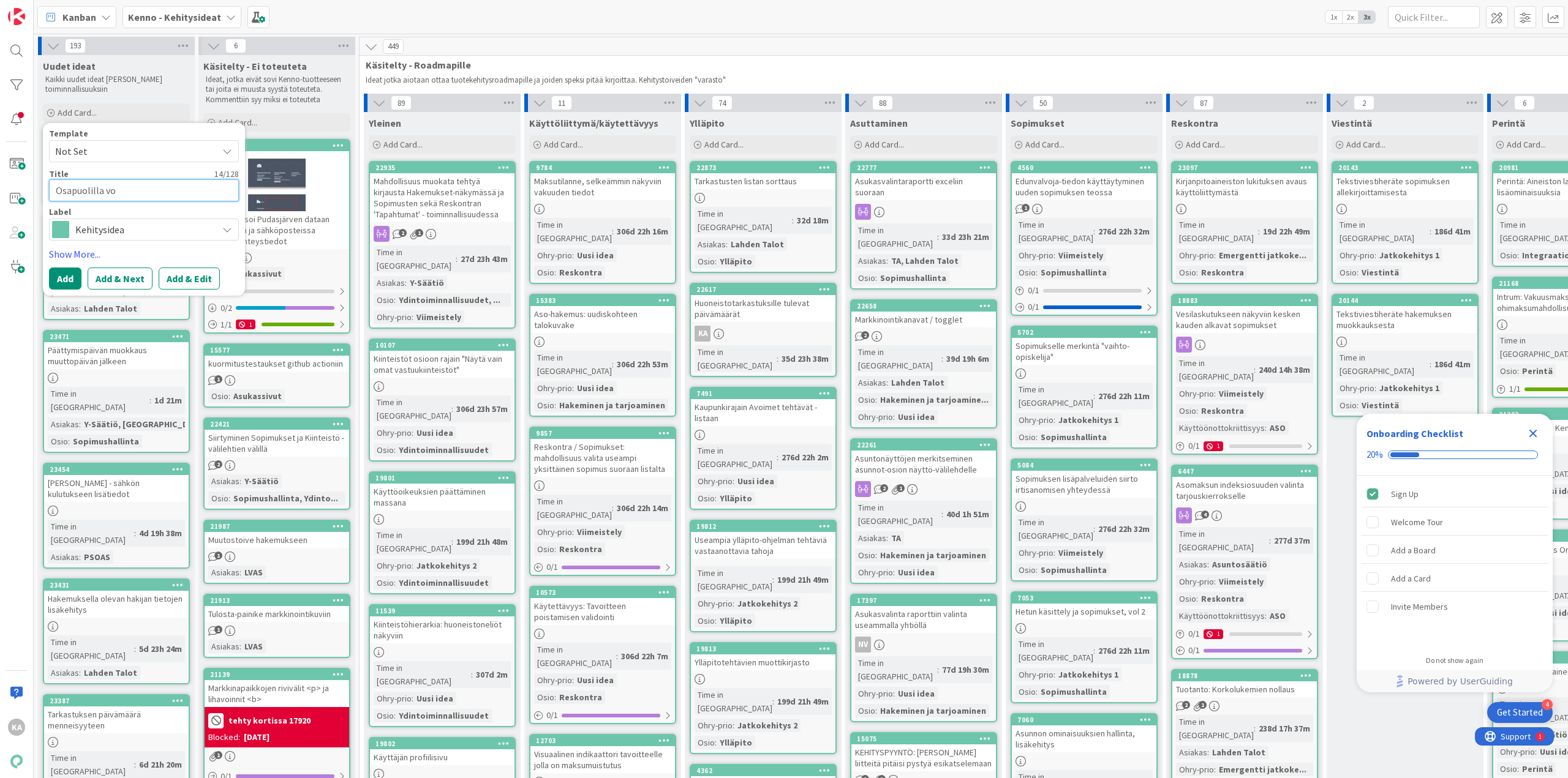
type textarea "x"
type textarea "Osapuolilla v"
type textarea "x"
type textarea "Osapuolilla"
type textarea "x"
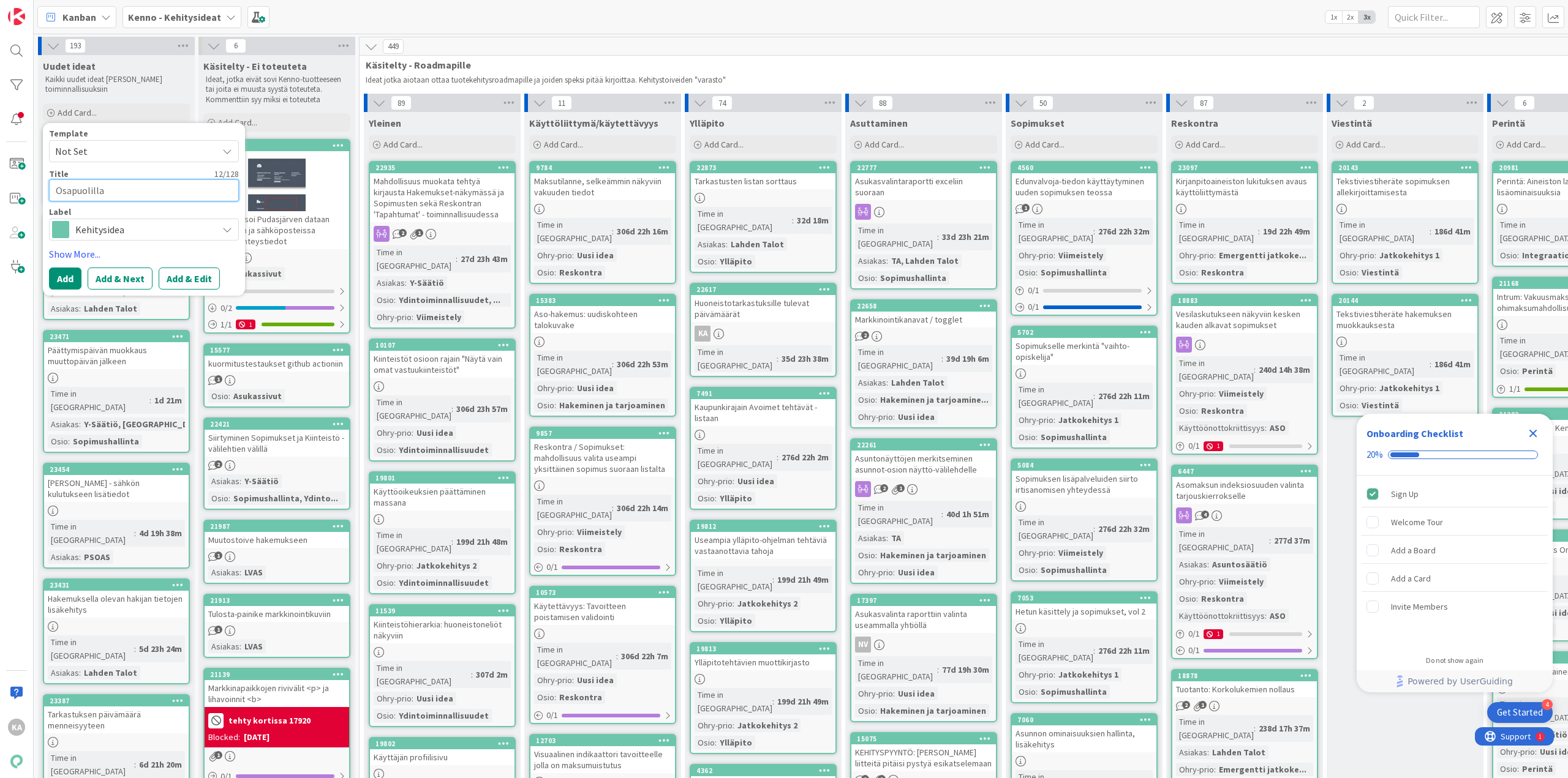
type textarea "Osapuolilla"
type textarea "x"
type textarea "Osapuolill"
type textarea "x"
type textarea "Osapuolille"
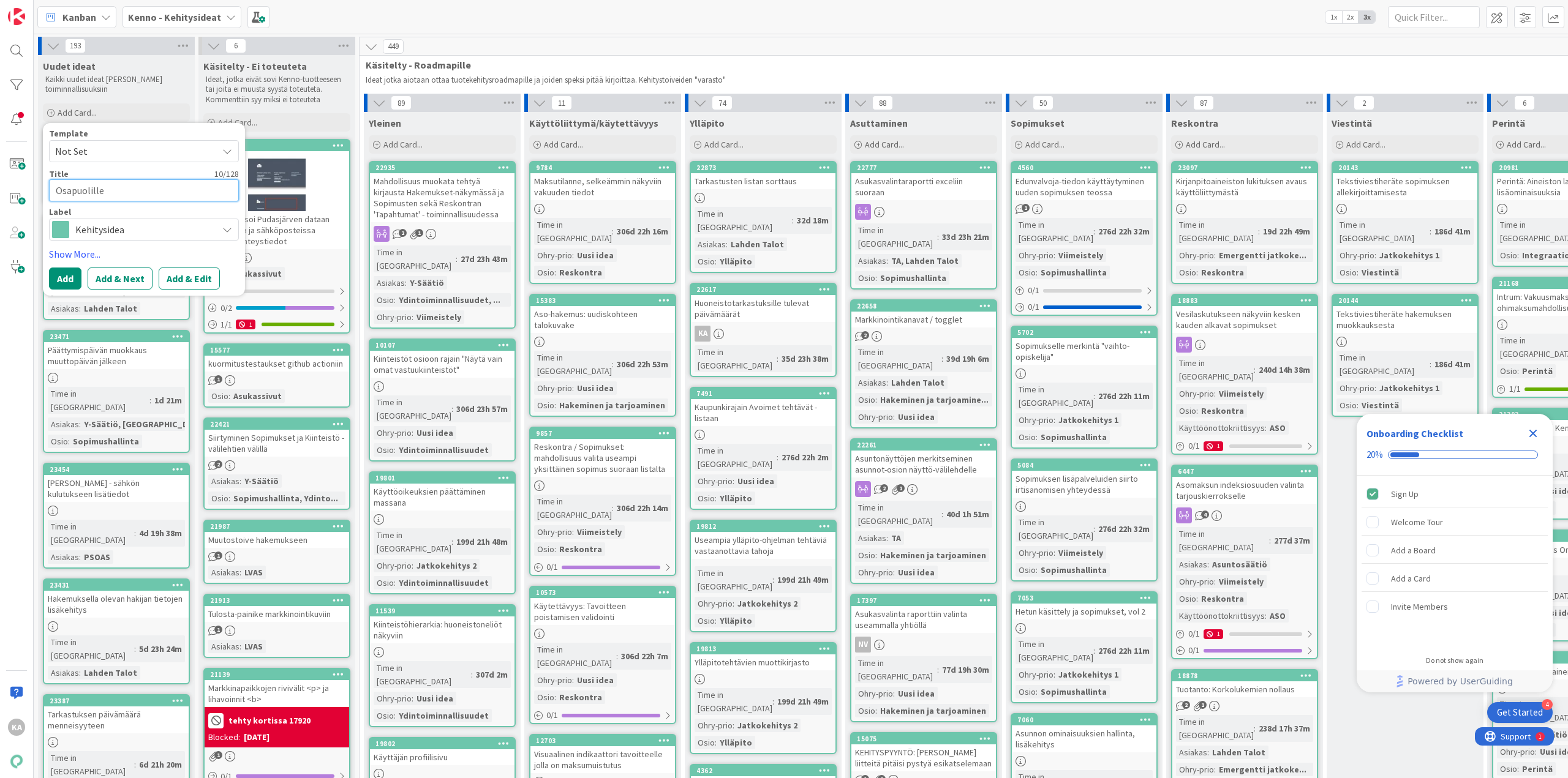
type textarea "x"
type textarea "Osapuolille"
type textarea "x"
type textarea "Osapuolille ma"
type textarea "x"
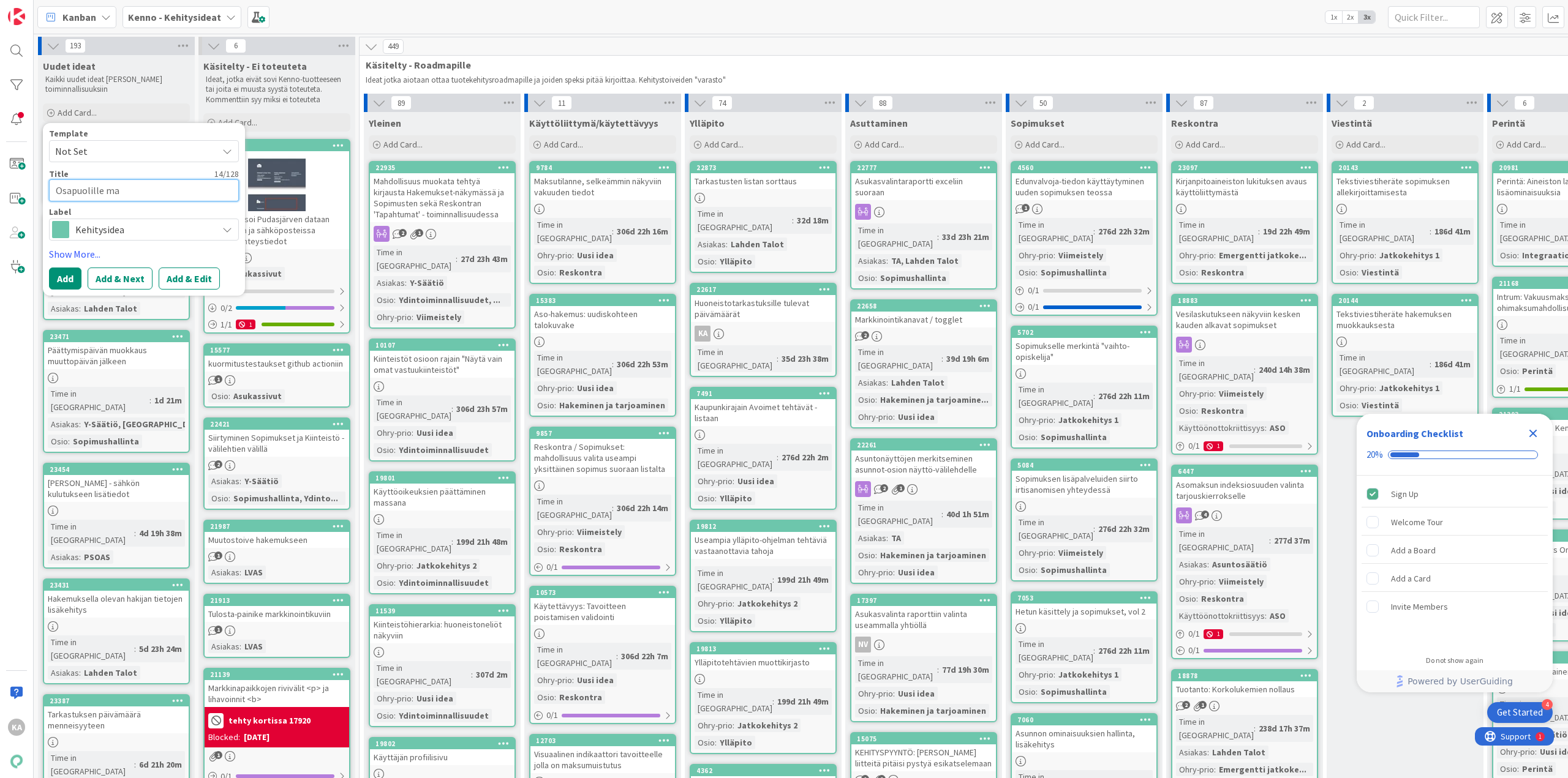
type textarea "Osapuolille mah"
type textarea "x"
type textarea "Osapuolille ma"
type textarea "x"
type textarea "Osapuolille m"
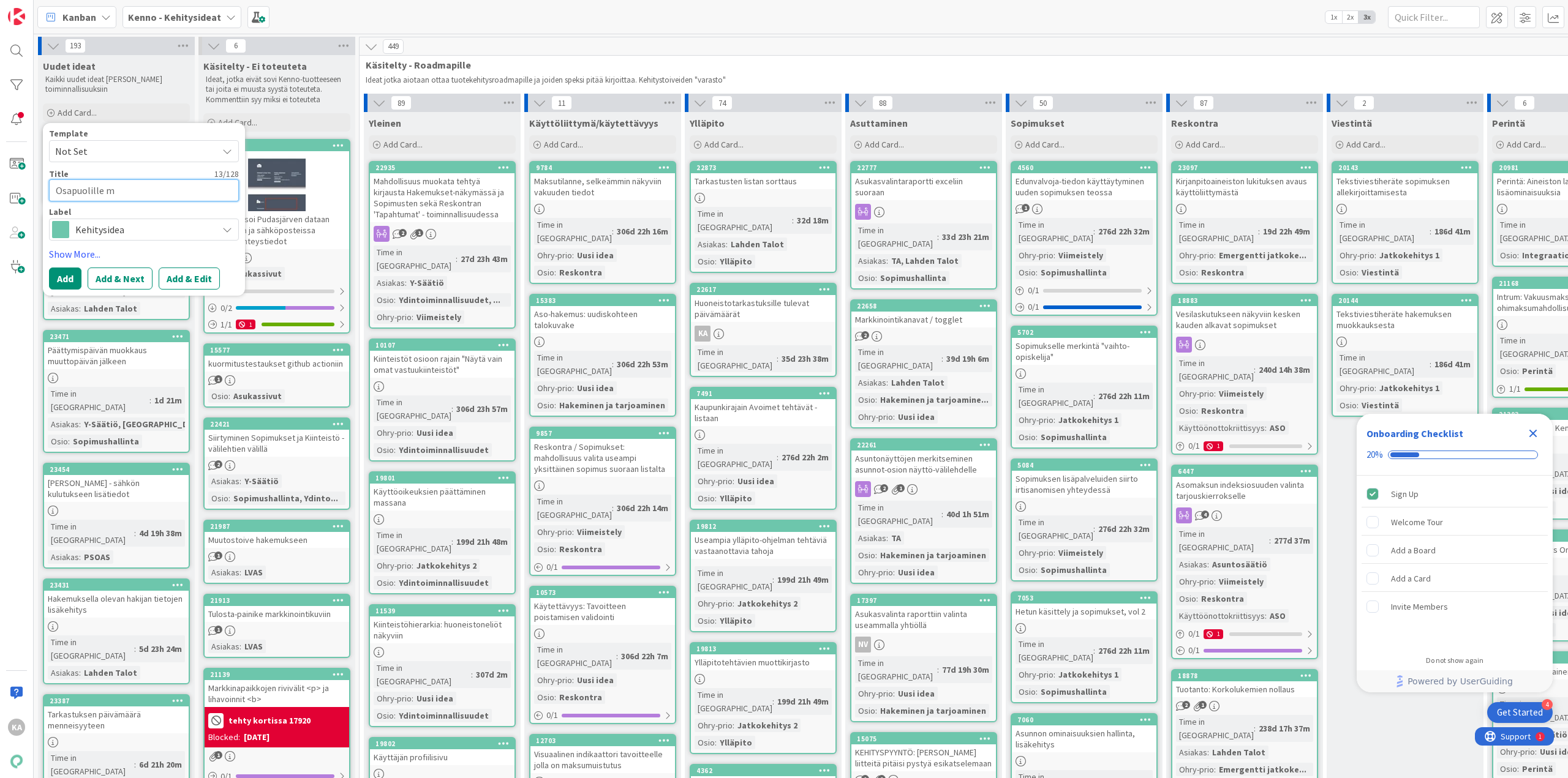
type textarea "x"
type textarea "Osapuolille"
type textarea "x"
type textarea "Osapuolille ei"
type textarea "x"
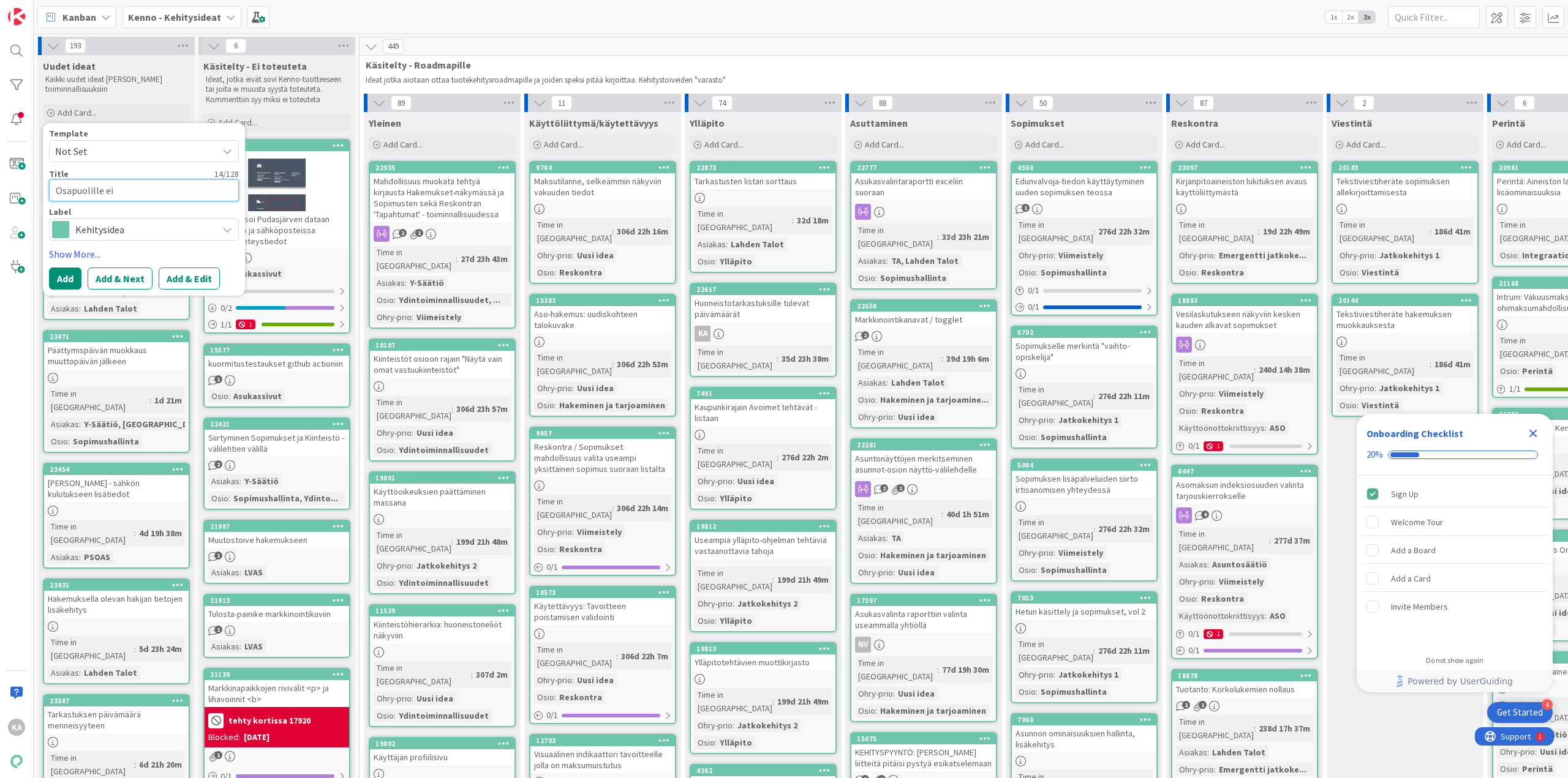
type textarea "Osapuolille e"
type textarea "x"
type textarea "Osapuolille eri"
type textarea "x"
type textarea "Osapuolille eri"
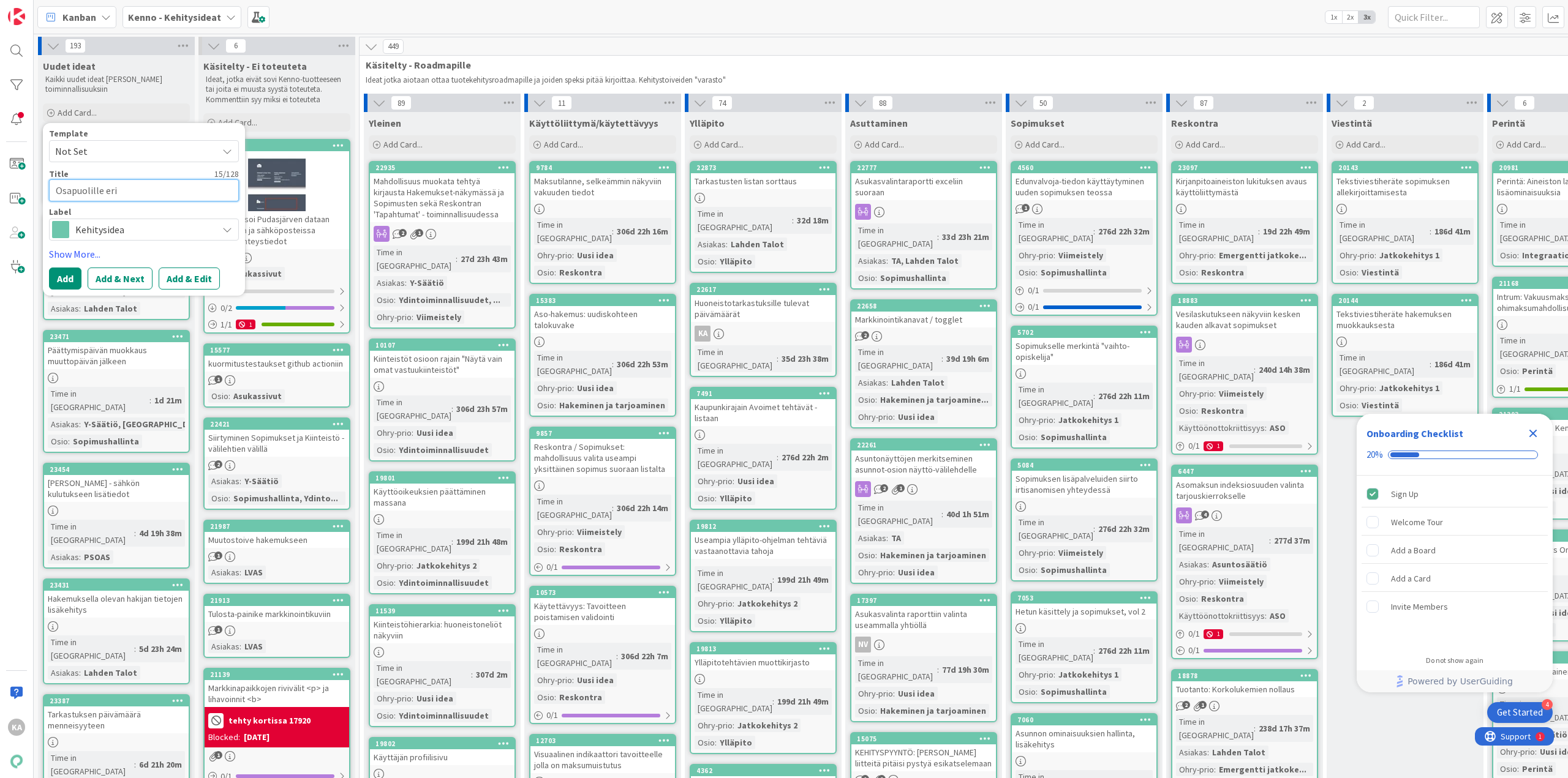
type textarea "x"
type textarea "Osapuolille eri k"
type textarea "x"
type textarea "Osapuolille eri ki"
type textarea "x"
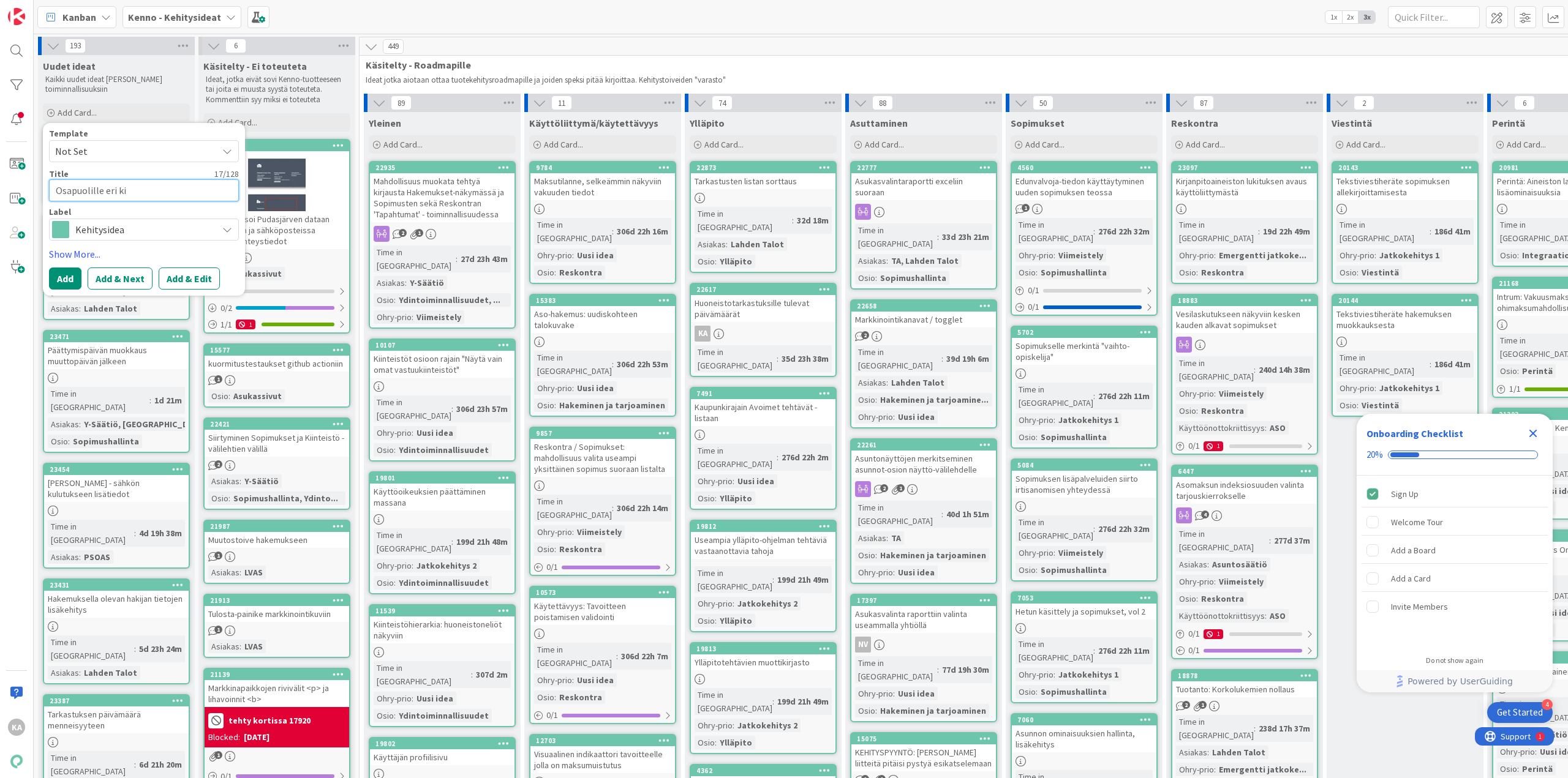
type textarea "Osapuolille eri kie"
type textarea "x"
type textarea "Osapuolille eri kiel"
type textarea "x"
type textarea "Osapuolille eri kielis"
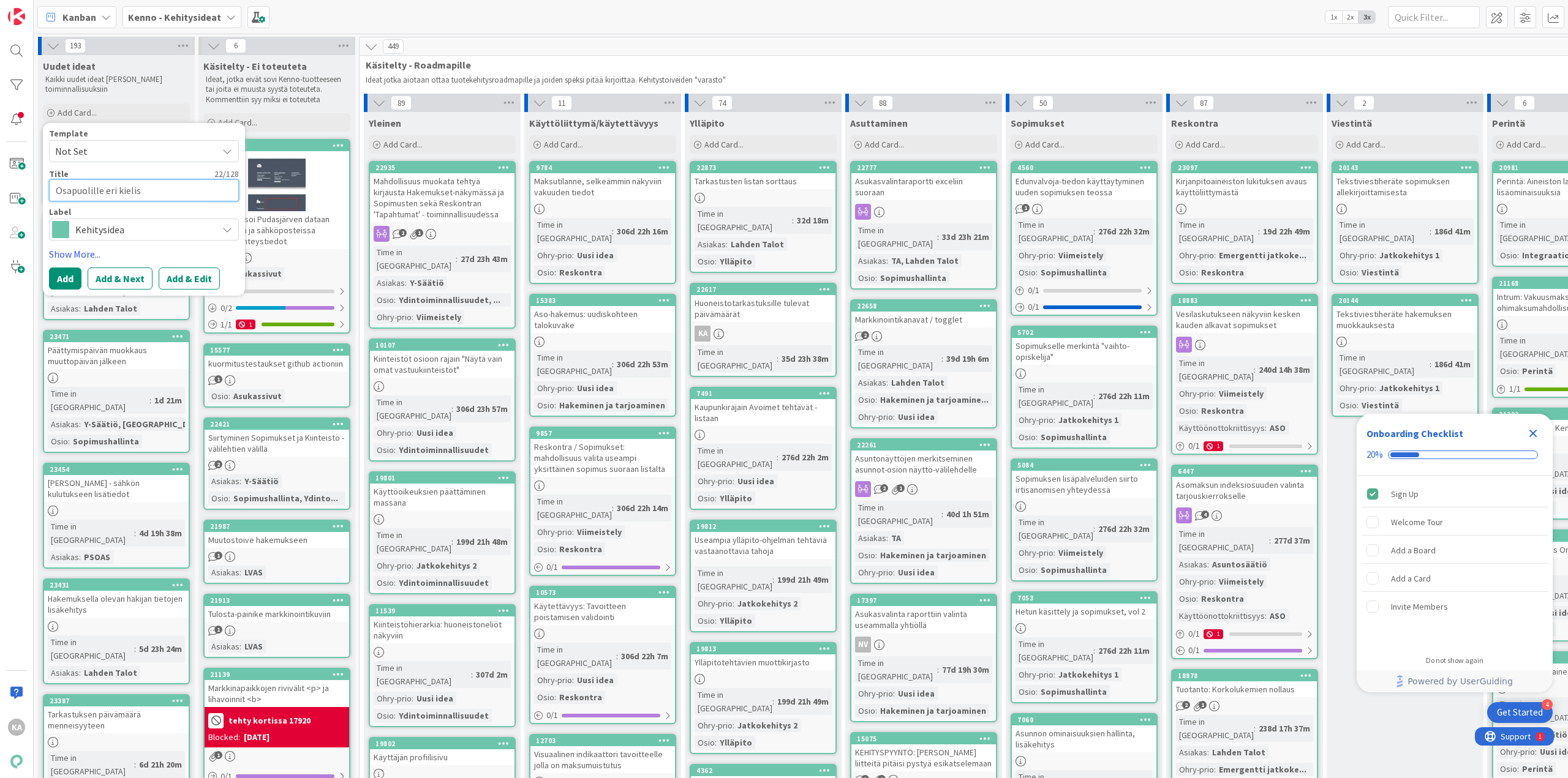
type textarea "x"
type textarea "Osapuolille eri kielisy"
type textarea "x"
type textarea "Osapuolille eri kielisyy"
type textarea "x"
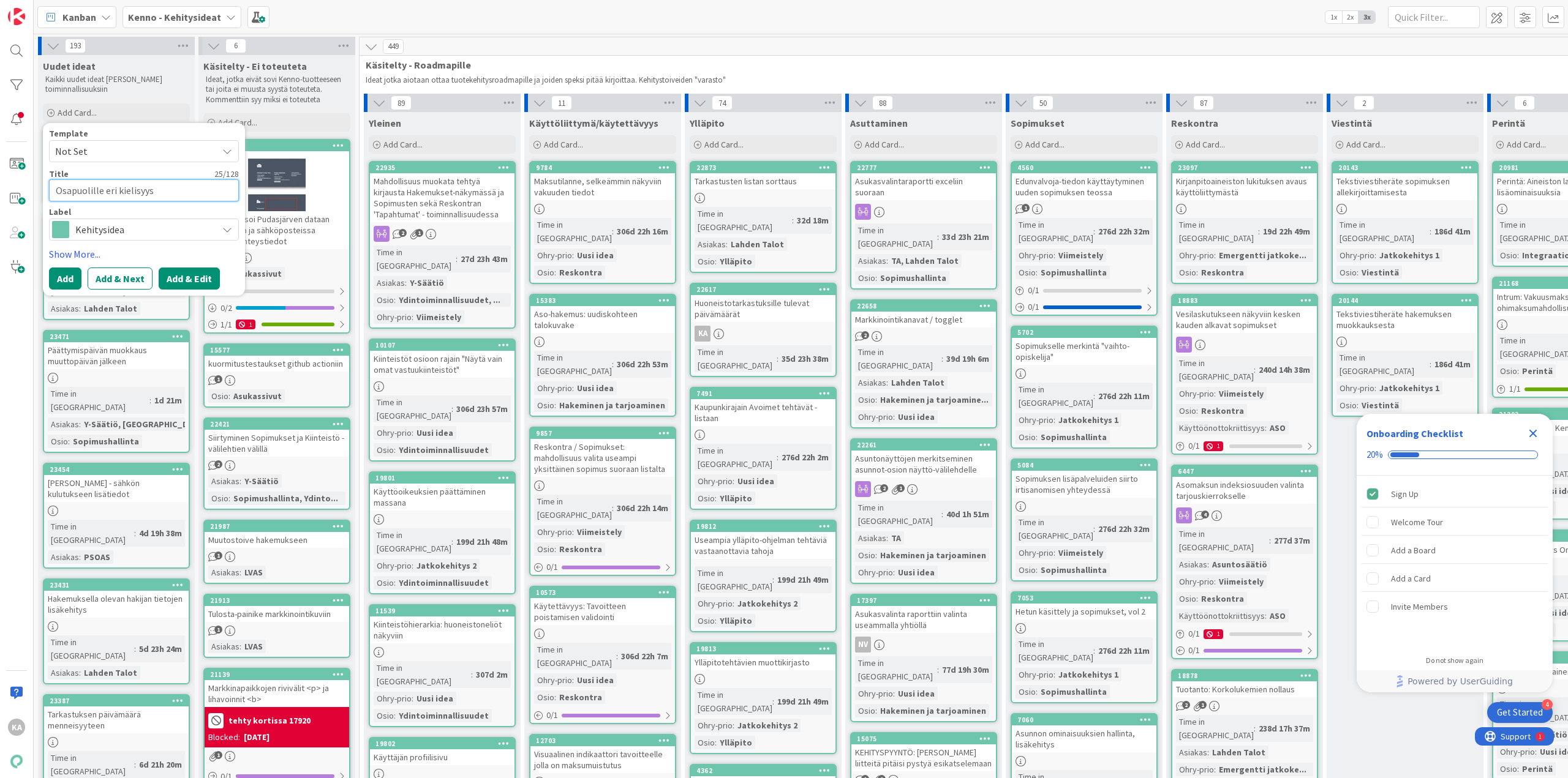
type textarea "Osapuolille eri kielisyys"
click at [168, 273] on button "Add & Edit" at bounding box center [189, 278] width 61 height 22
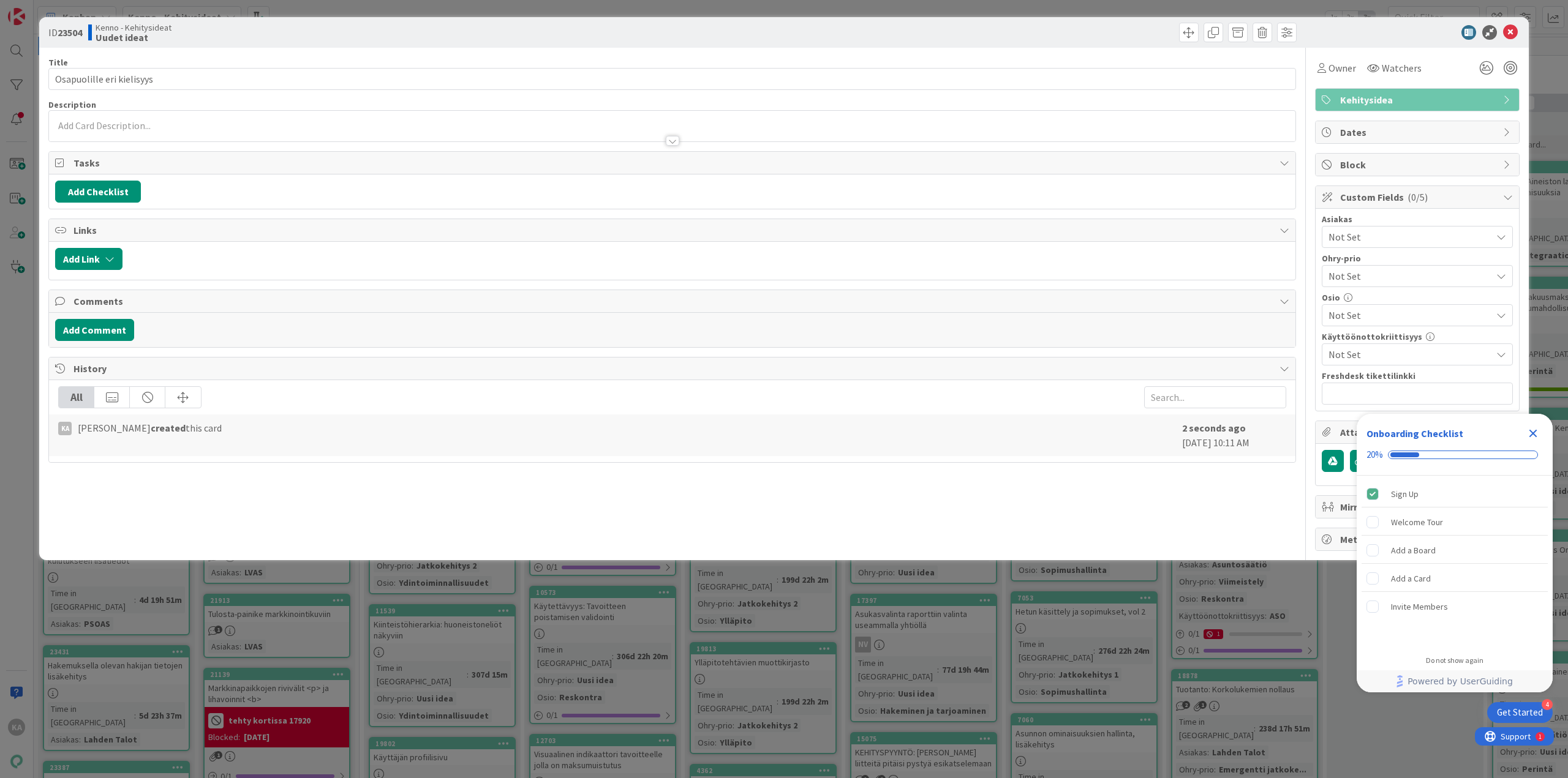
click at [676, 138] on div at bounding box center [672, 140] width 13 height 10
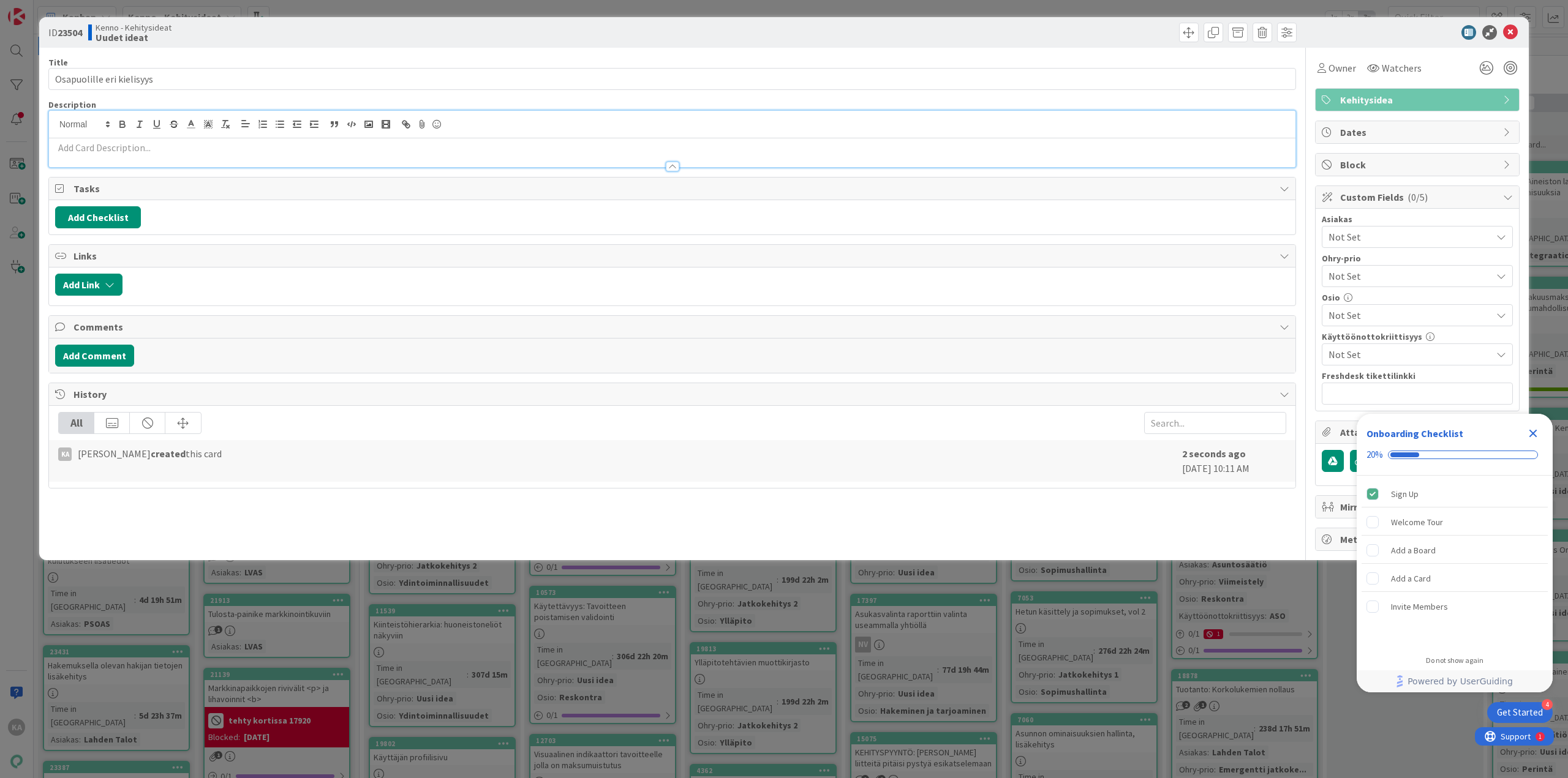
click at [360, 142] on p at bounding box center [672, 148] width 1234 height 14
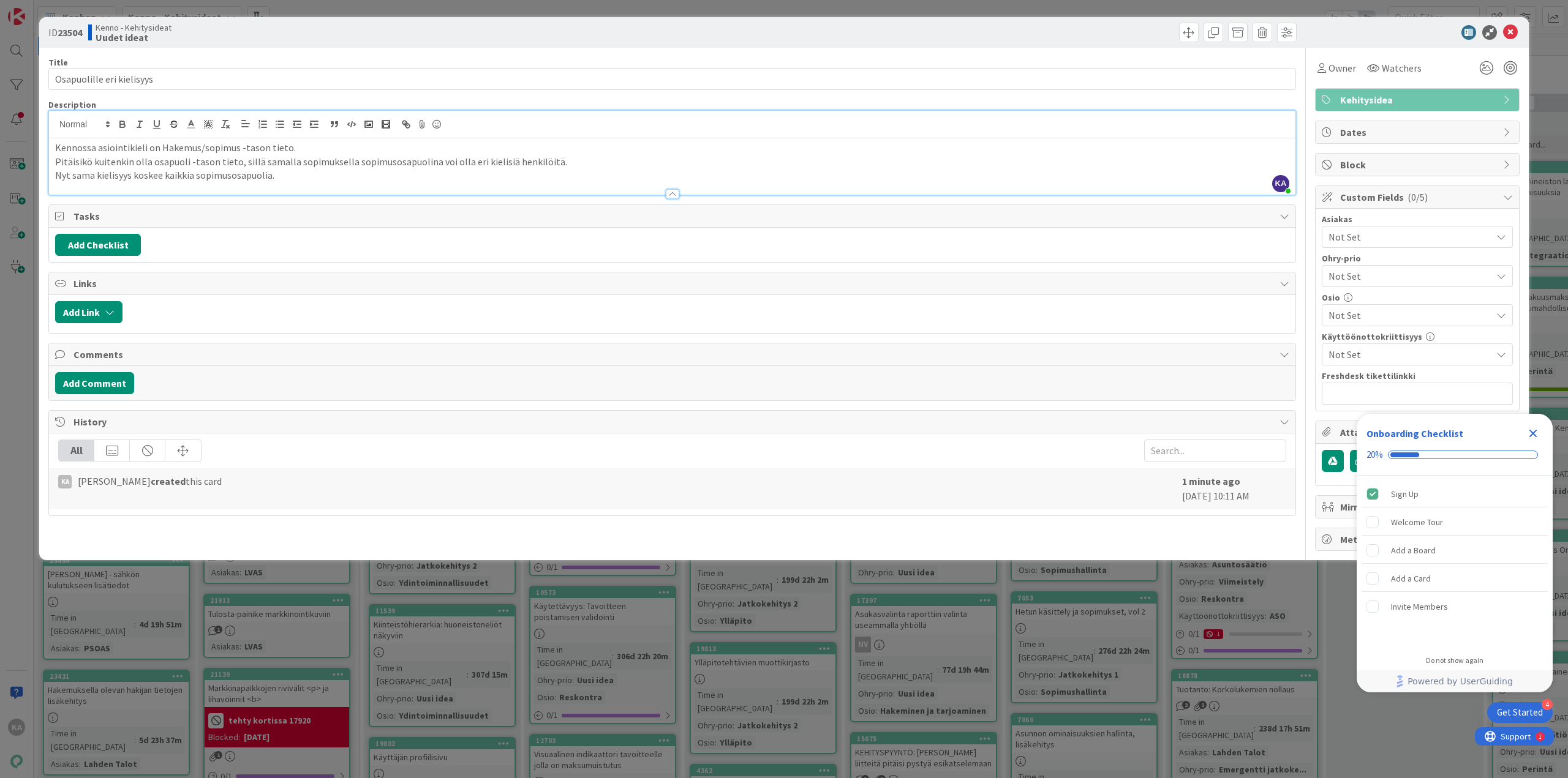
click at [1534, 438] on icon "Close Checklist" at bounding box center [1533, 433] width 15 height 15
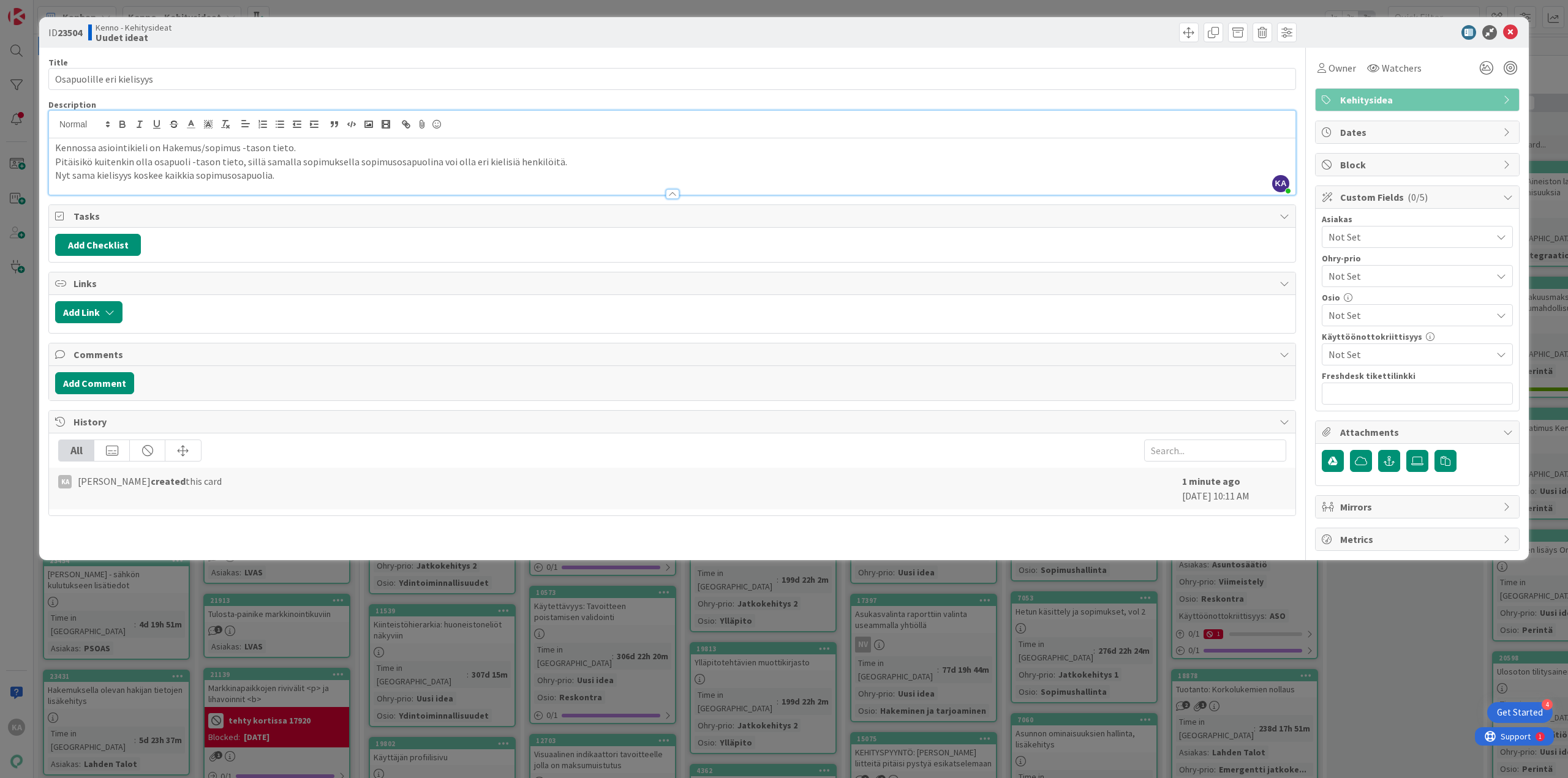
click at [349, 173] on p "Nyt sama kielisyys koskee kaikkia sopimusosapuolia." at bounding box center [672, 175] width 1234 height 14
click at [1515, 31] on icon at bounding box center [1510, 32] width 15 height 15
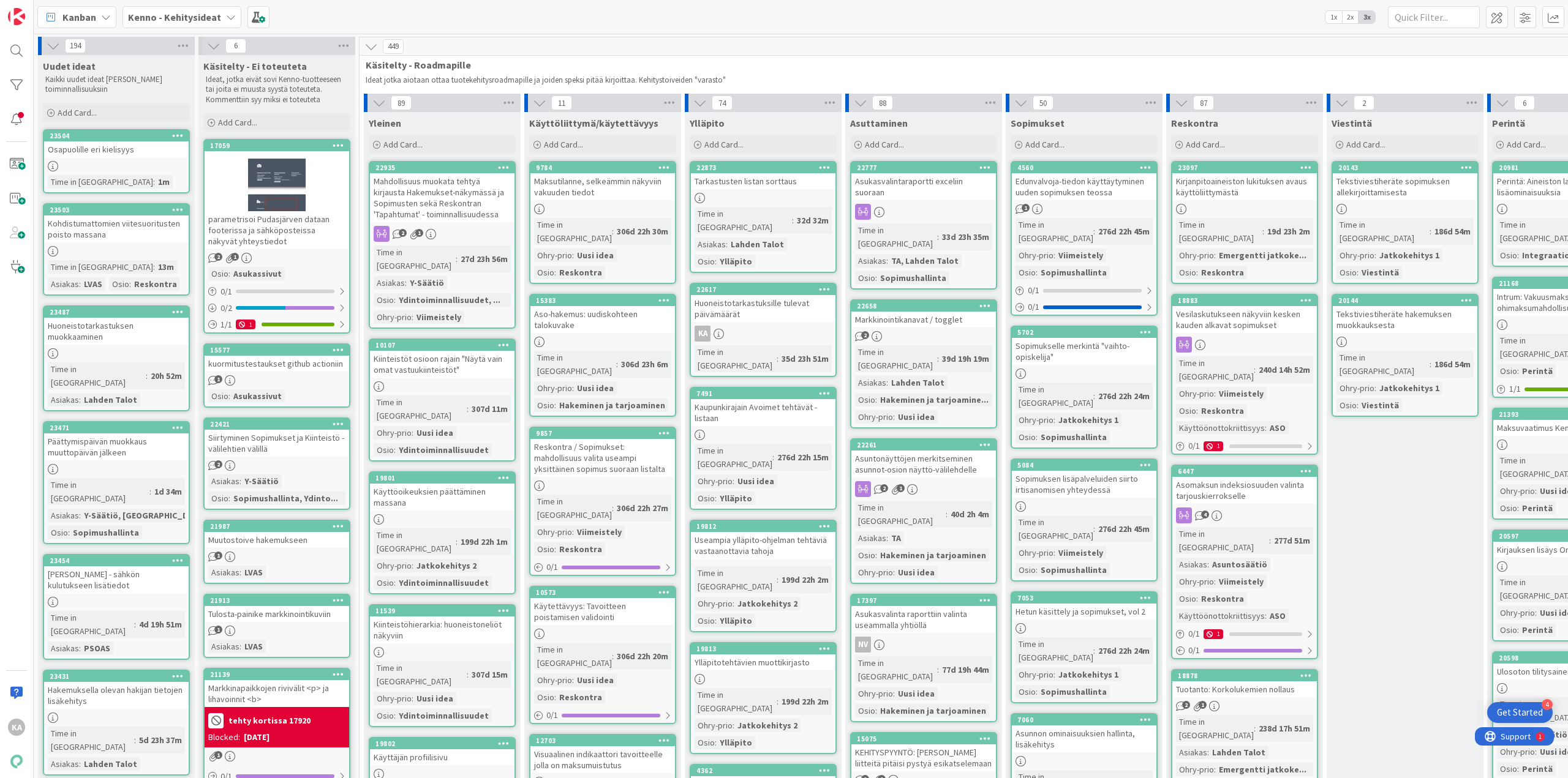
click at [119, 156] on div "Osapuolille eri kielisyys" at bounding box center [116, 149] width 145 height 16
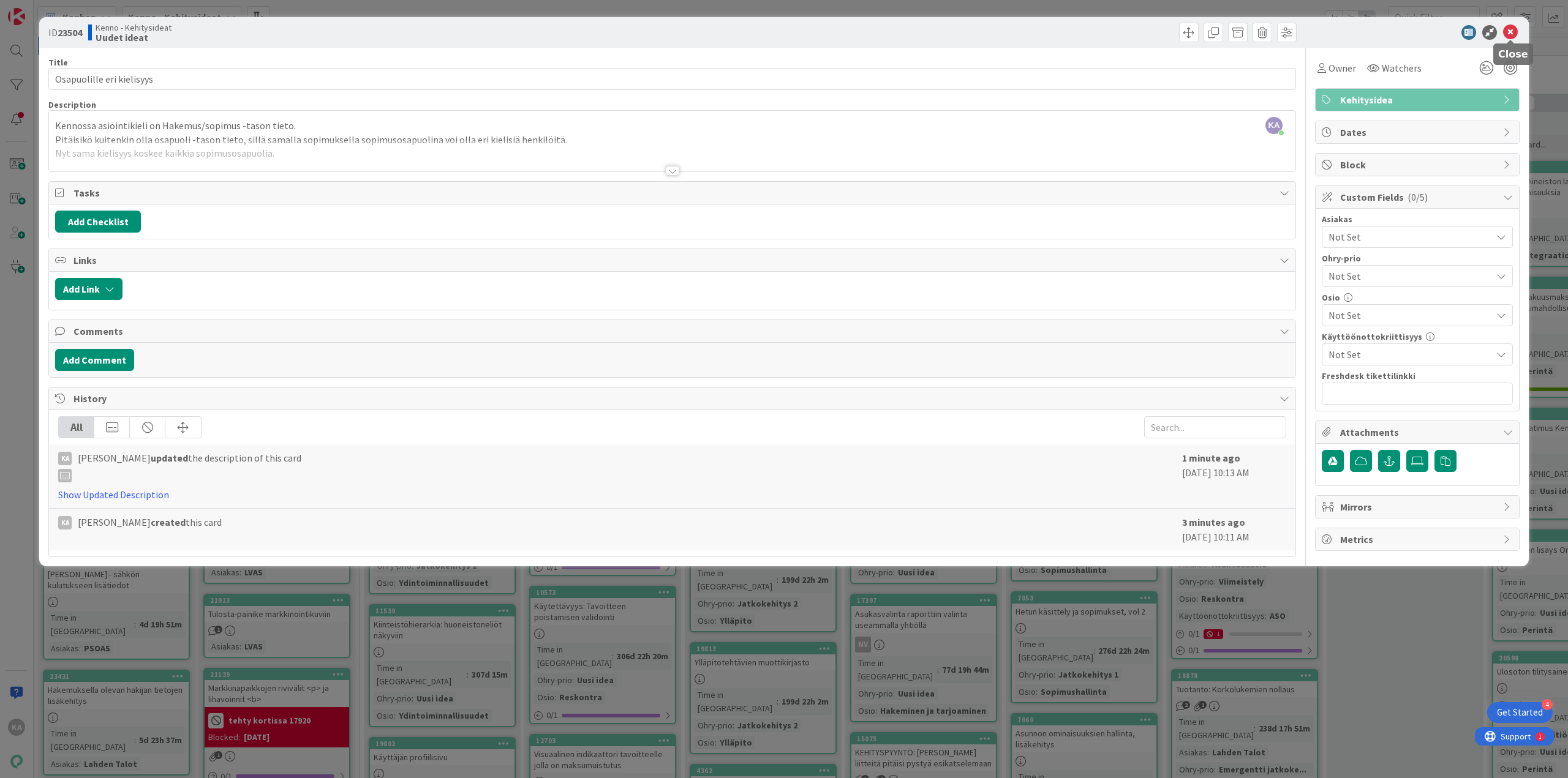
click at [1514, 35] on icon at bounding box center [1510, 32] width 15 height 15
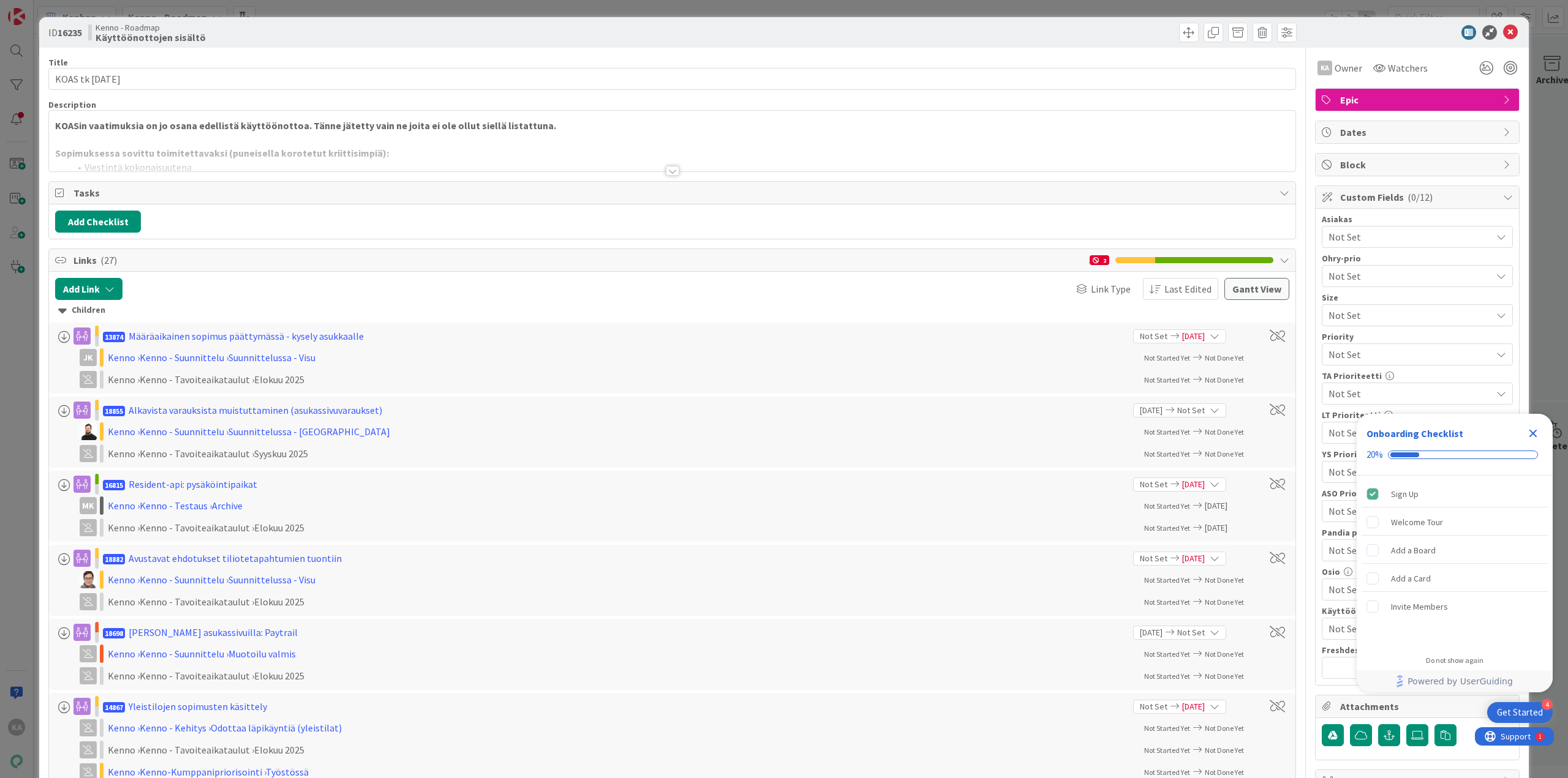
click at [666, 172] on div at bounding box center [672, 170] width 13 height 10
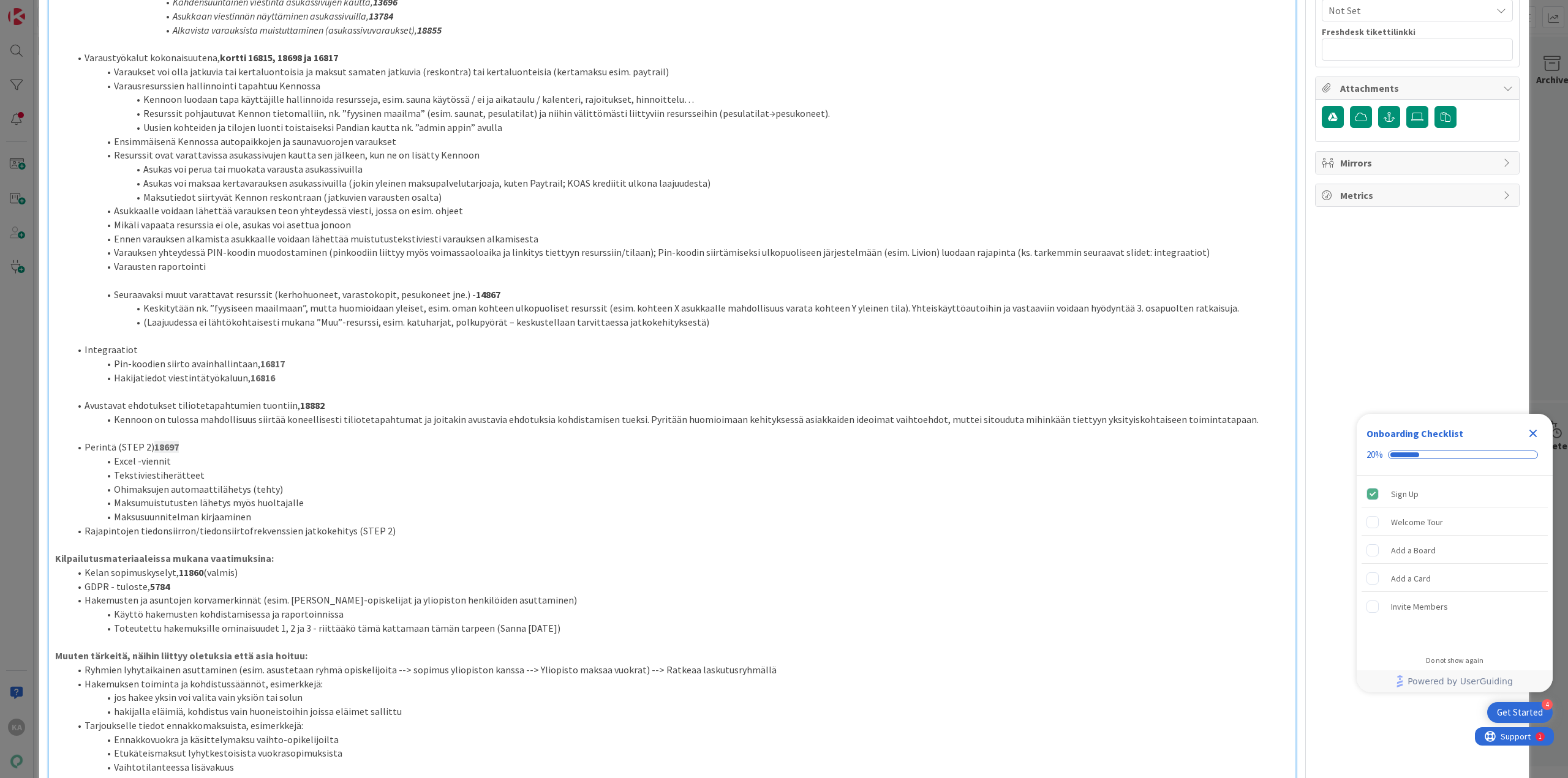
scroll to position [674, 0]
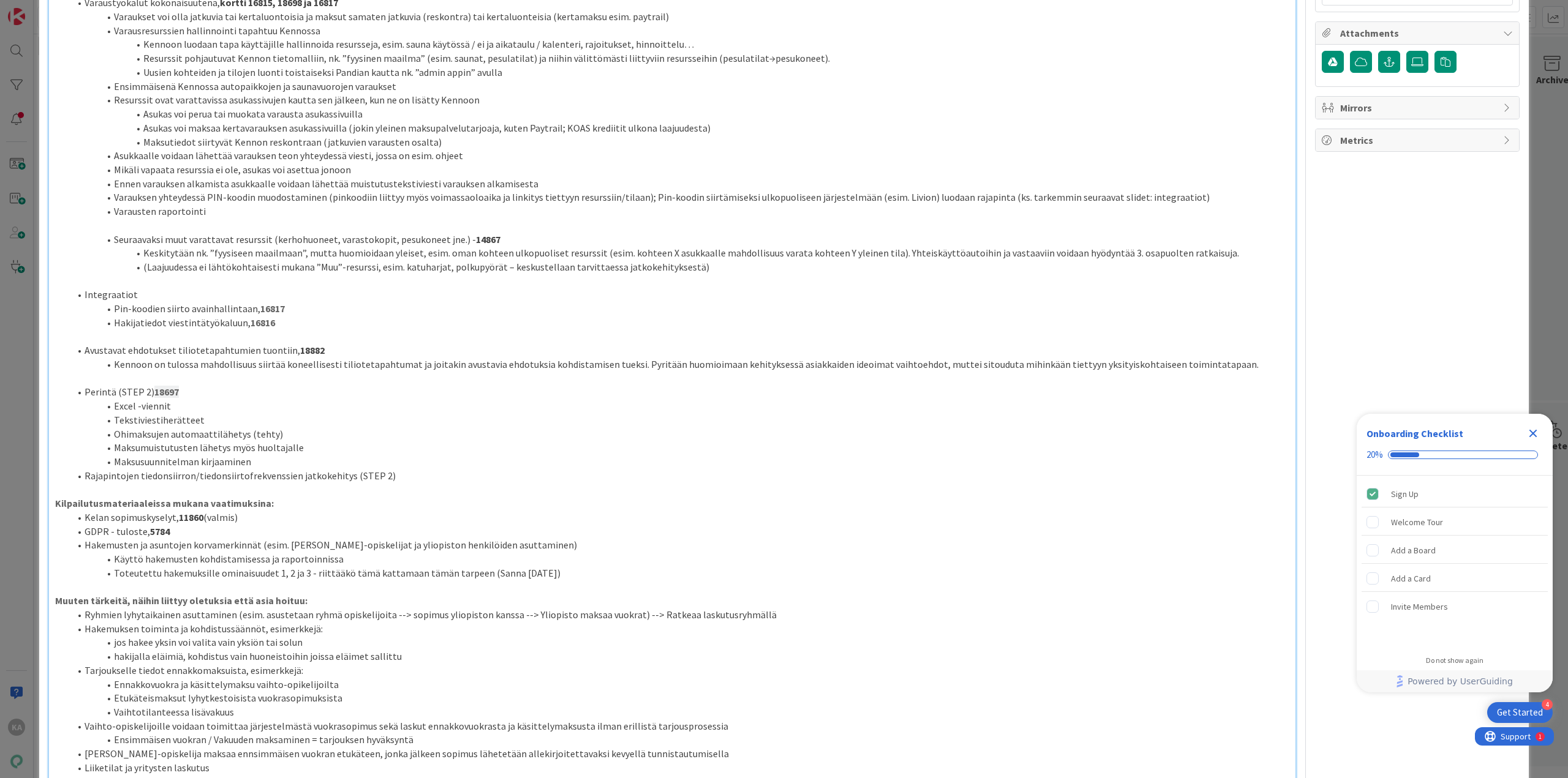
click at [285, 323] on li "Hakijatiedot viestintätyökaluun, 16816" at bounding box center [679, 323] width 1219 height 14
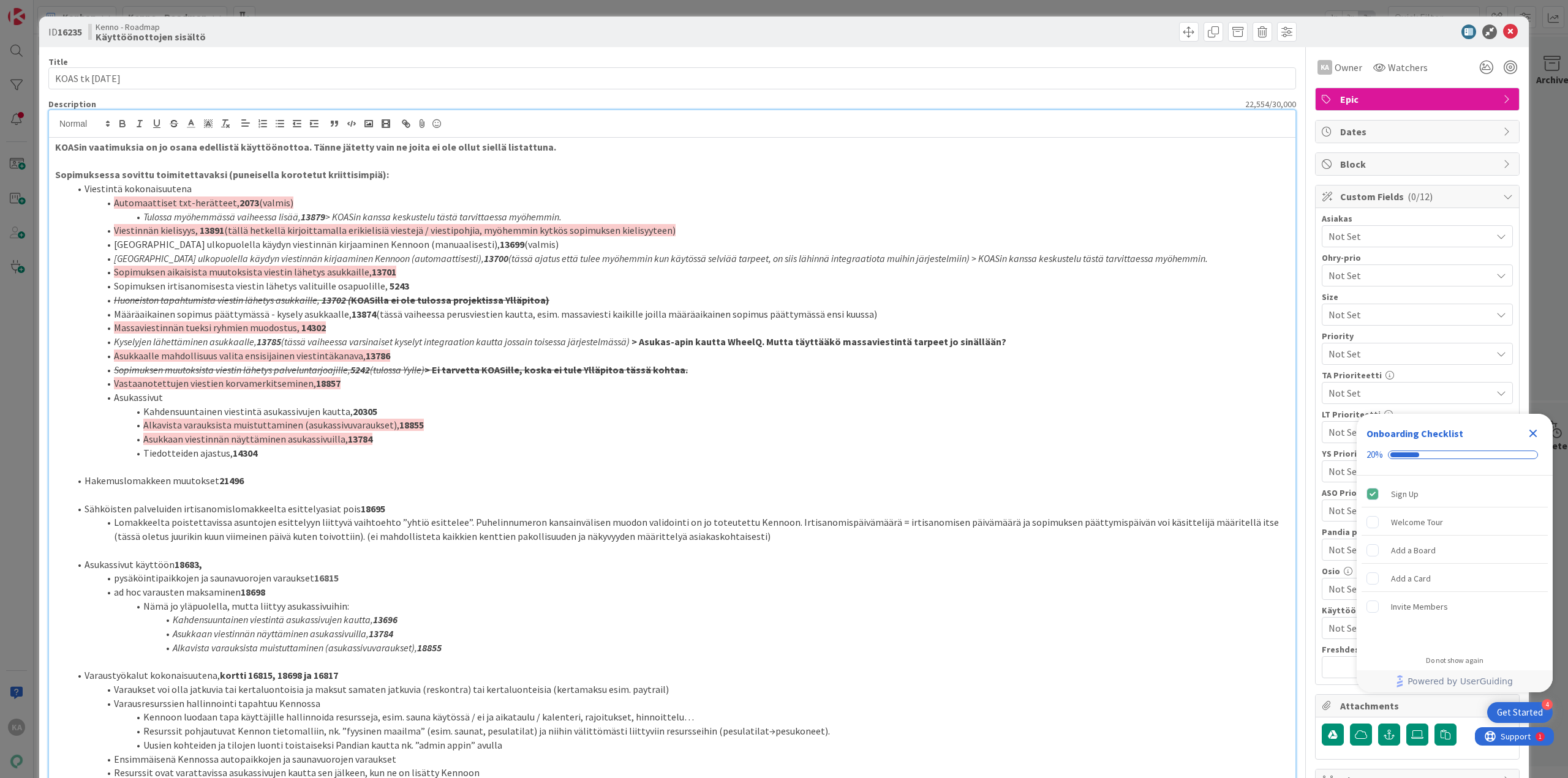
scroll to position [0, 0]
click at [565, 147] on p "KOASin vaatimuksia on jo osana edellistä käyttöönottoa. Tänne jätetty vain ne j…" at bounding box center [672, 148] width 1234 height 14
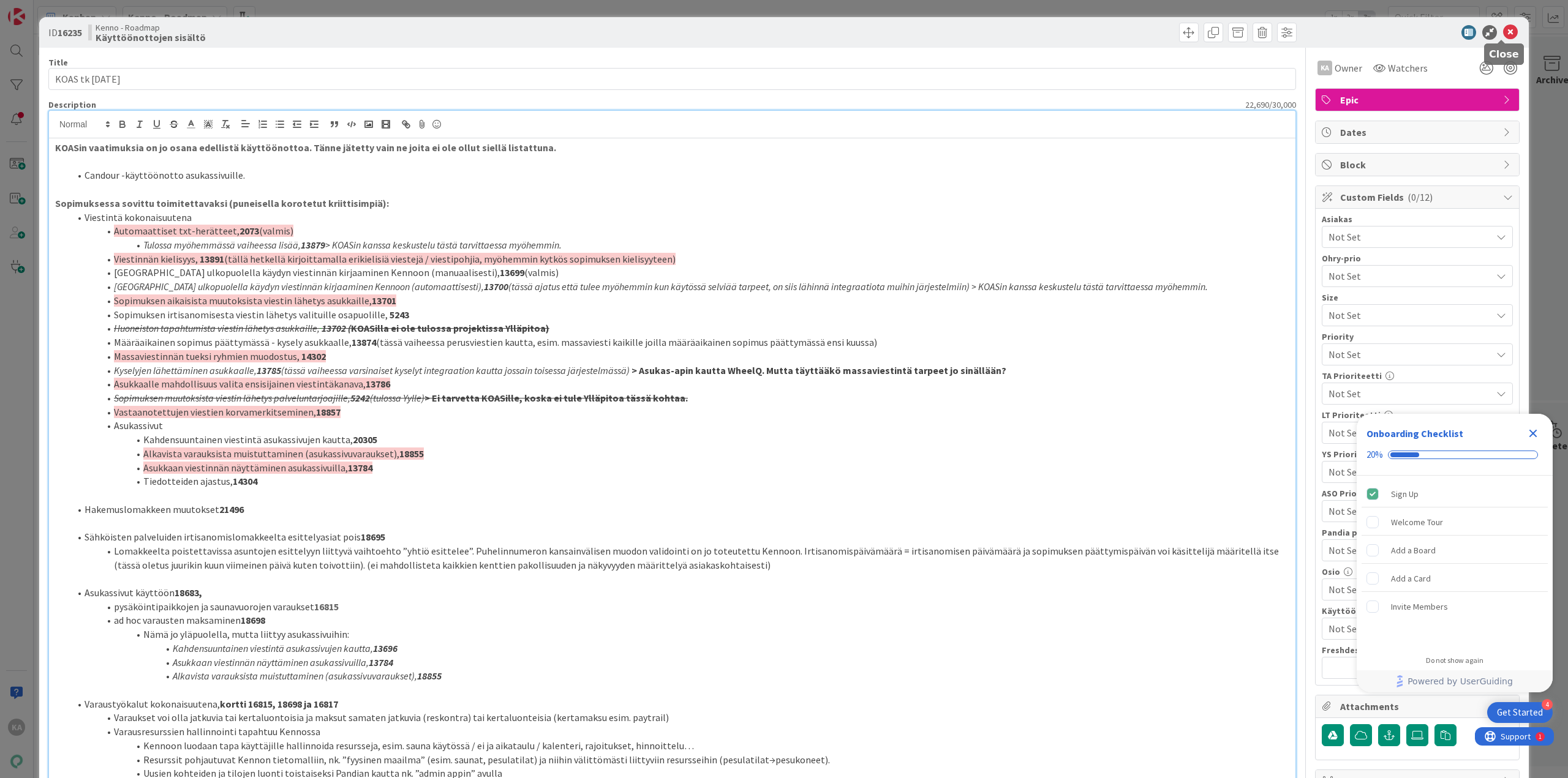
click at [1503, 34] on icon at bounding box center [1510, 32] width 15 height 15
